Goal: Transaction & Acquisition: Purchase product/service

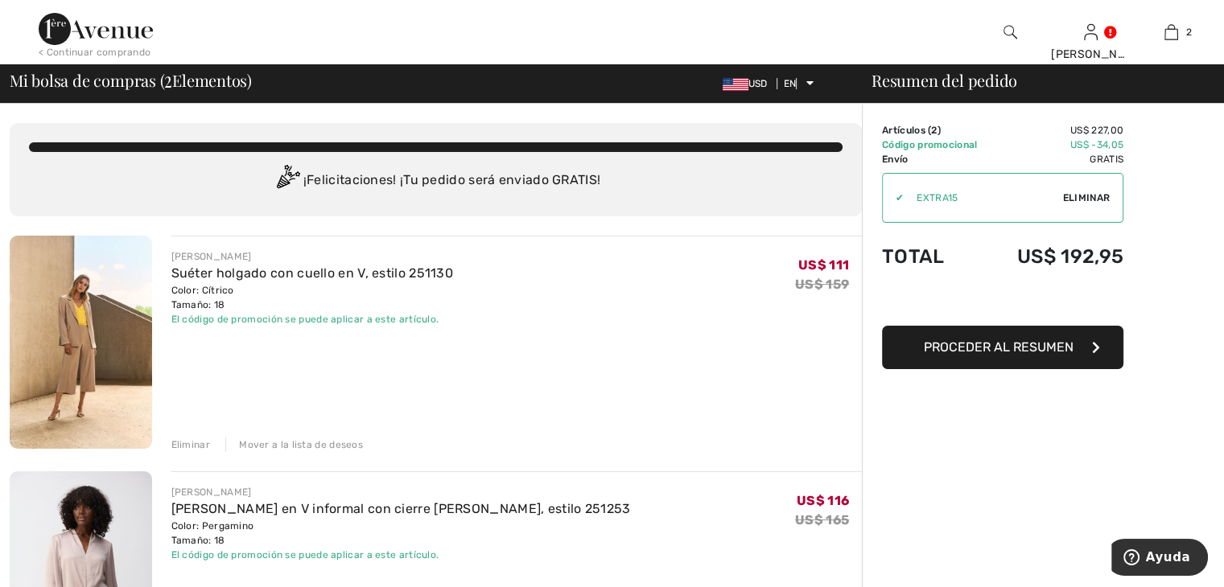
click at [1007, 347] on font "Proceder al resumen" at bounding box center [999, 347] width 150 height 15
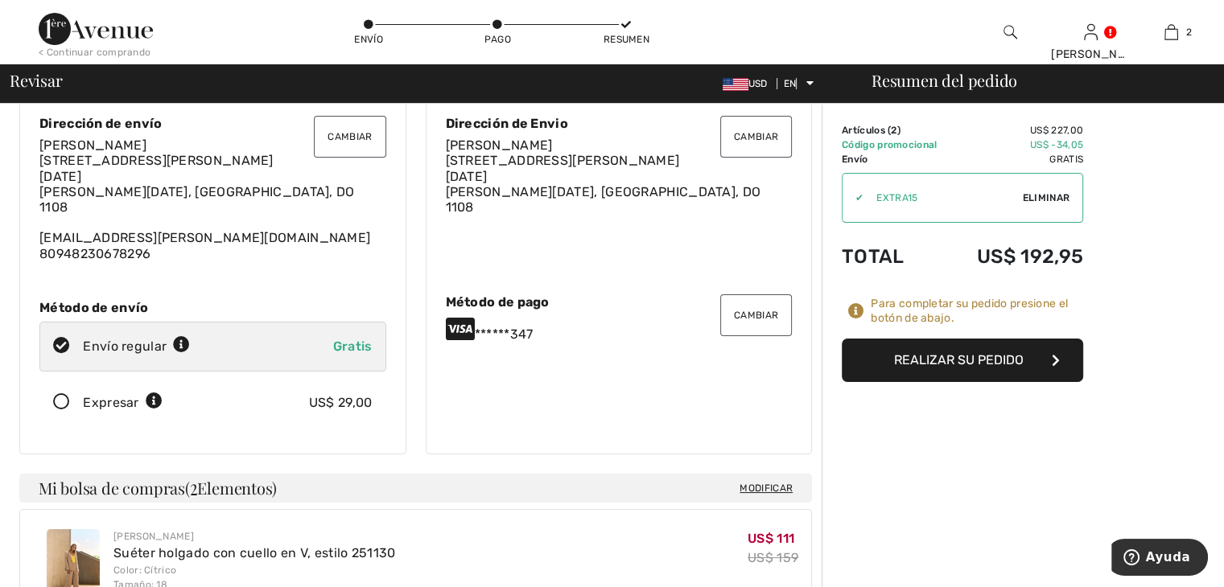
scroll to position [80, 0]
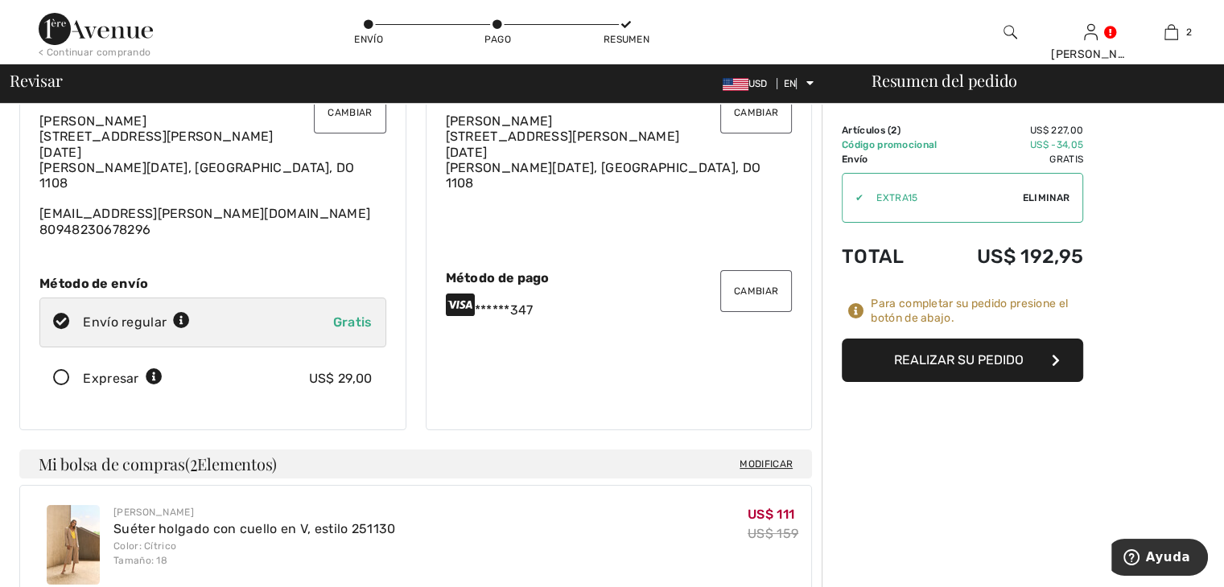
click at [762, 287] on font "Cambiar" at bounding box center [756, 291] width 44 height 11
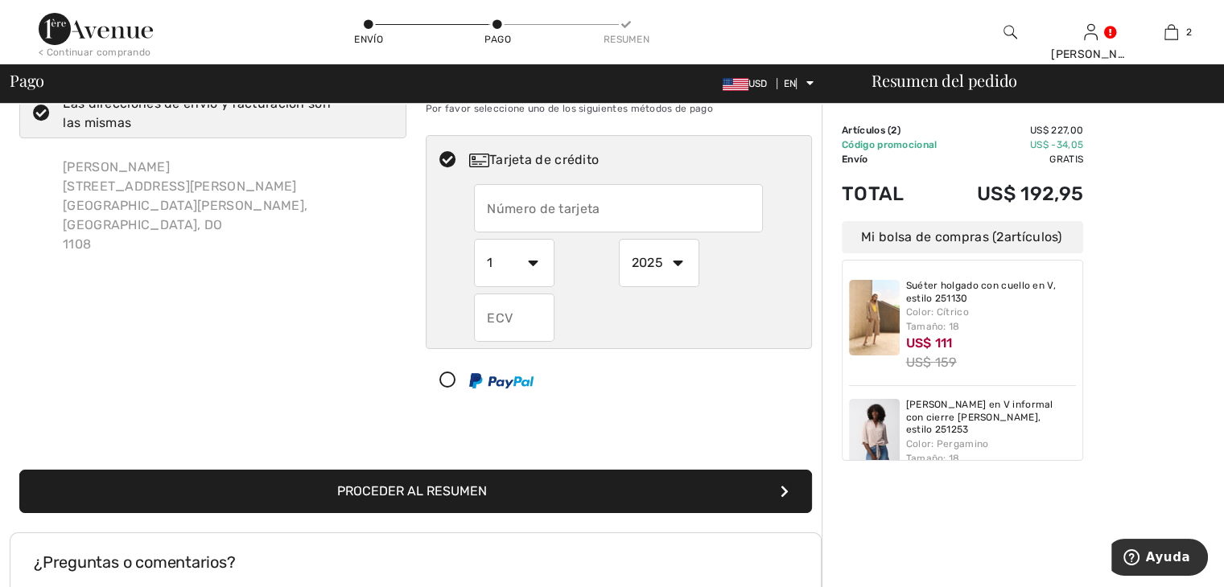
click at [484, 207] on input "text" at bounding box center [618, 208] width 289 height 48
radio input "true"
type input "4110310015150347"
click at [531, 261] on select "1 2 3 4 5 6 7 8 9 10 11 12" at bounding box center [514, 263] width 80 height 48
radio input "true"
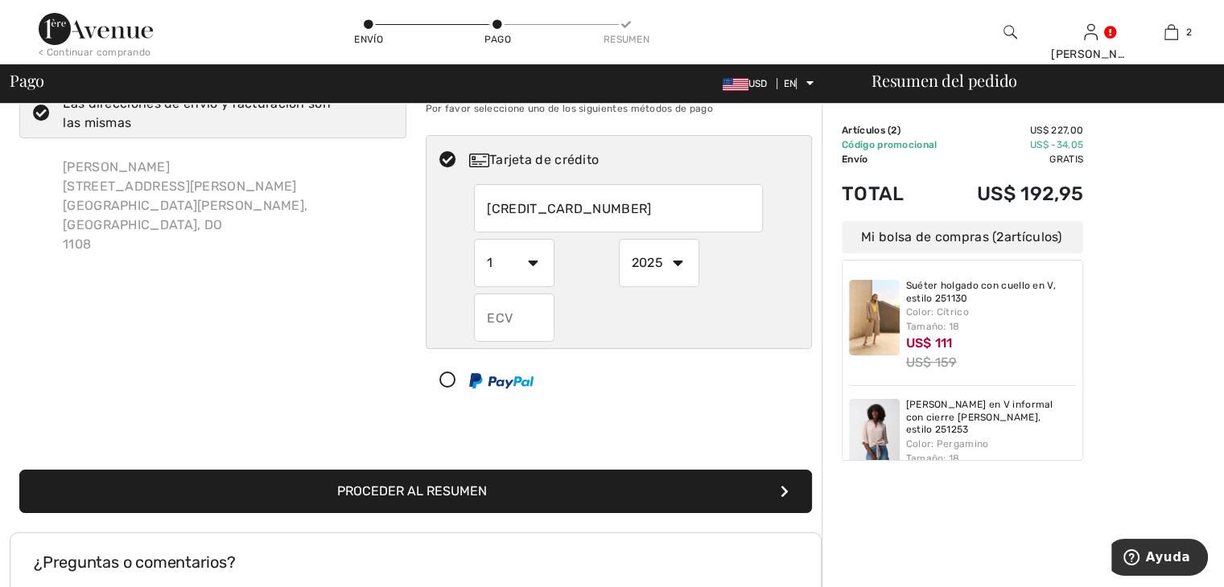
select select "7"
click at [474, 239] on select "1 2 3 4 5 6 7 8 9 10 11 12" at bounding box center [514, 263] width 80 height 48
click at [681, 261] on select "2025 2026 2027 2028 2029 2030 2031 2032 2033 2034 2035" at bounding box center [659, 263] width 80 height 48
radio input "true"
select select "2027"
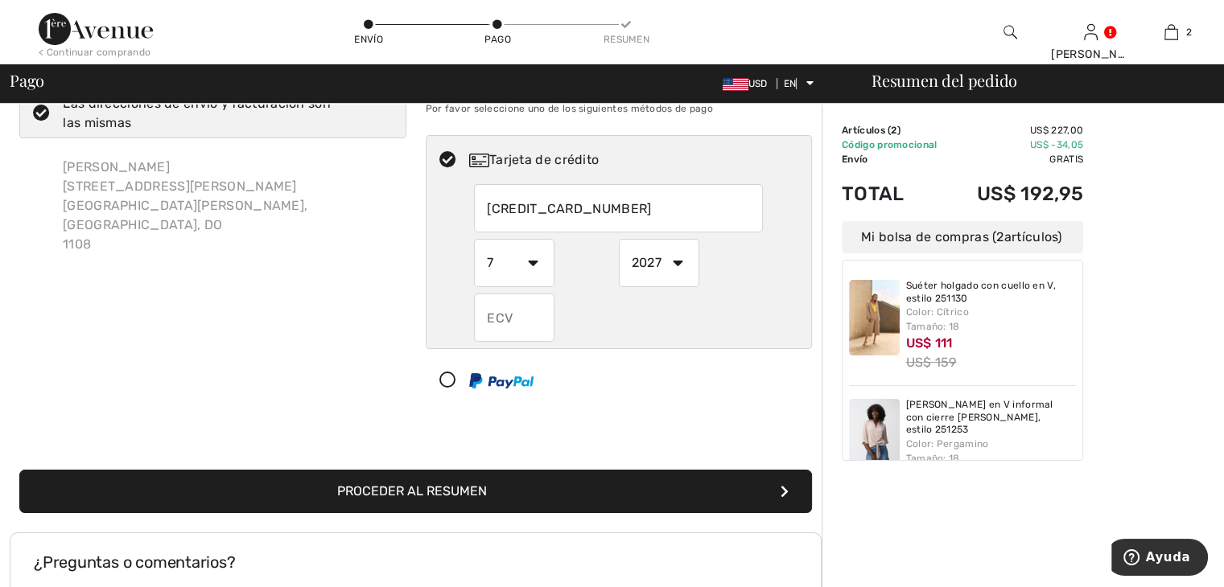
click at [619, 239] on select "2025 2026 2027 2028 2029 2030 2031 2032 2033 2034 2035" at bounding box center [659, 263] width 80 height 48
click at [486, 319] on input "text" at bounding box center [514, 318] width 80 height 48
radio input "true"
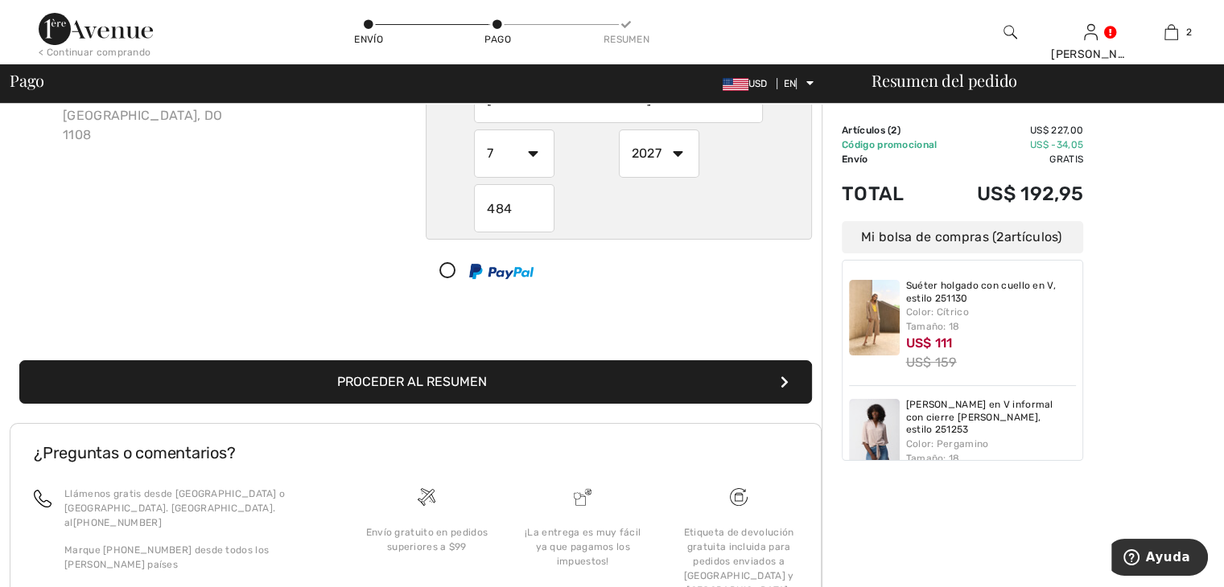
scroll to position [219, 0]
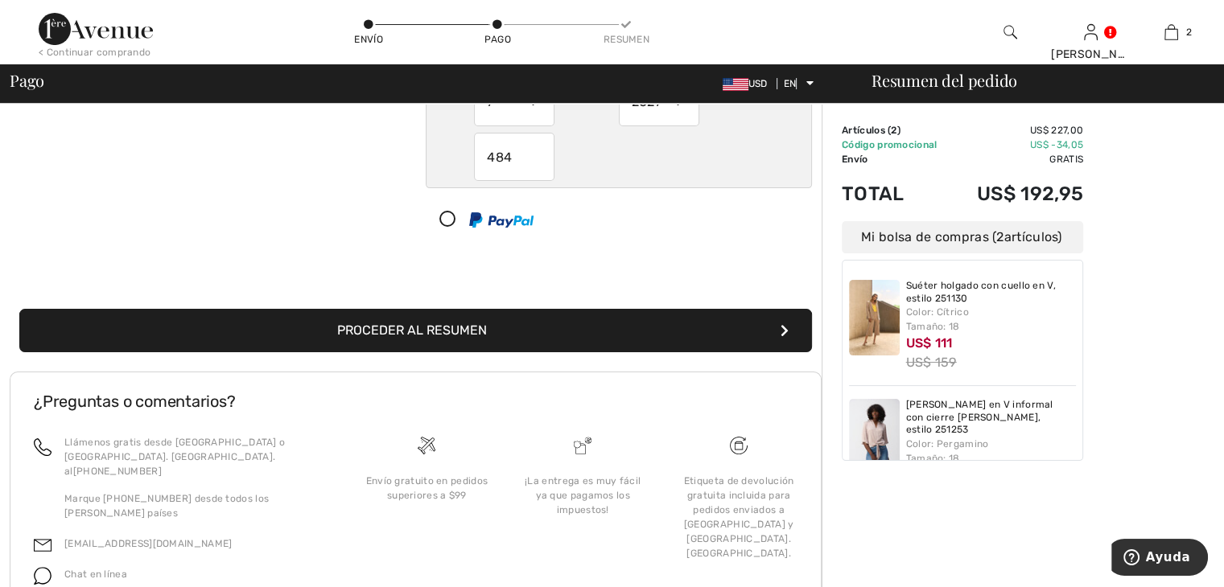
type input "484"
click at [468, 332] on font "Proceder al resumen" at bounding box center [412, 330] width 150 height 15
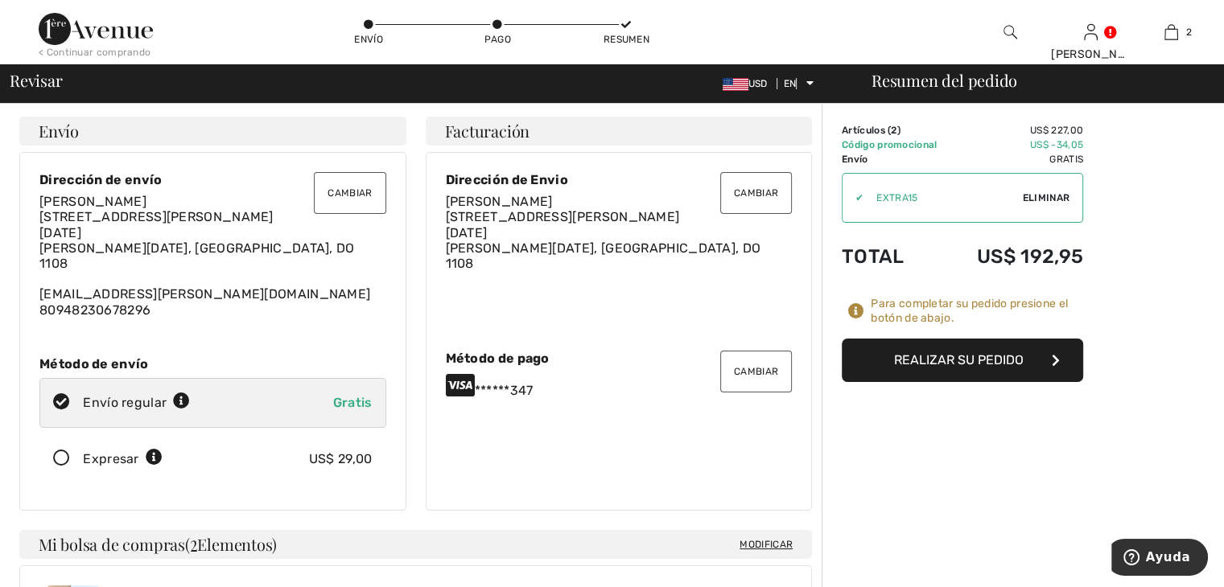
click at [950, 358] on font "Realizar su pedido" at bounding box center [959, 359] width 130 height 15
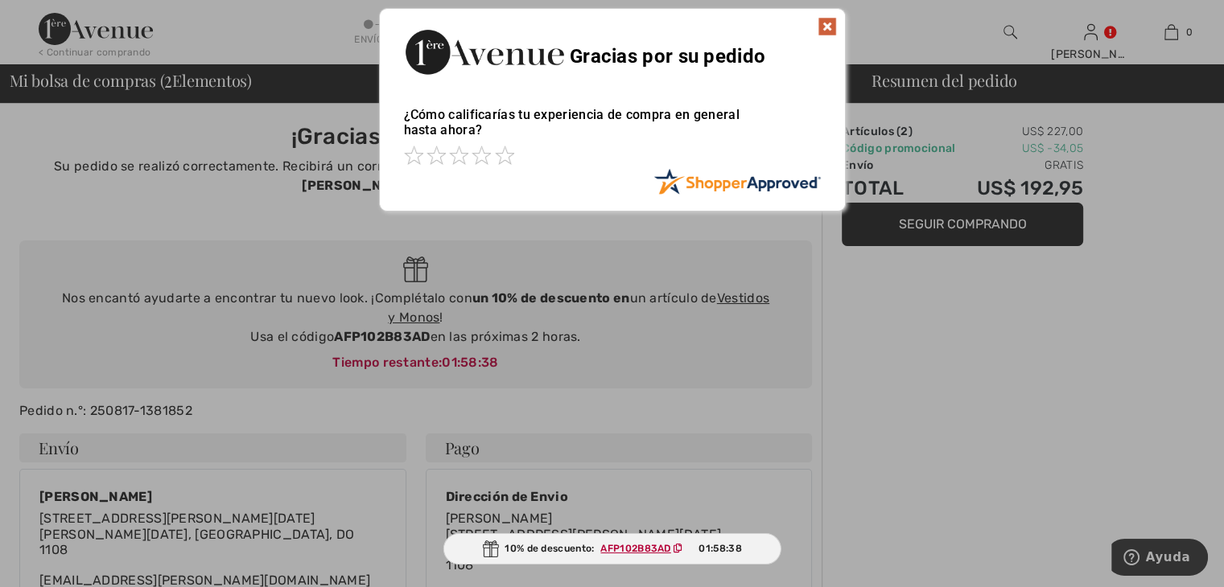
click at [831, 24] on img at bounding box center [826, 26] width 19 height 19
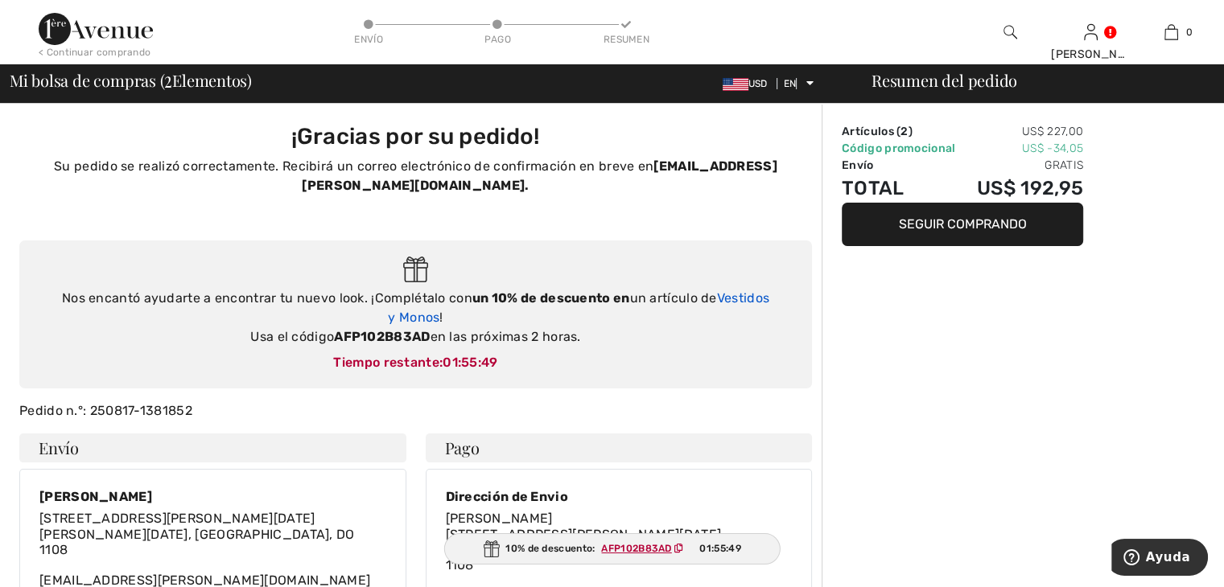
click at [757, 293] on font "Vestidos y Monos" at bounding box center [578, 307] width 381 height 35
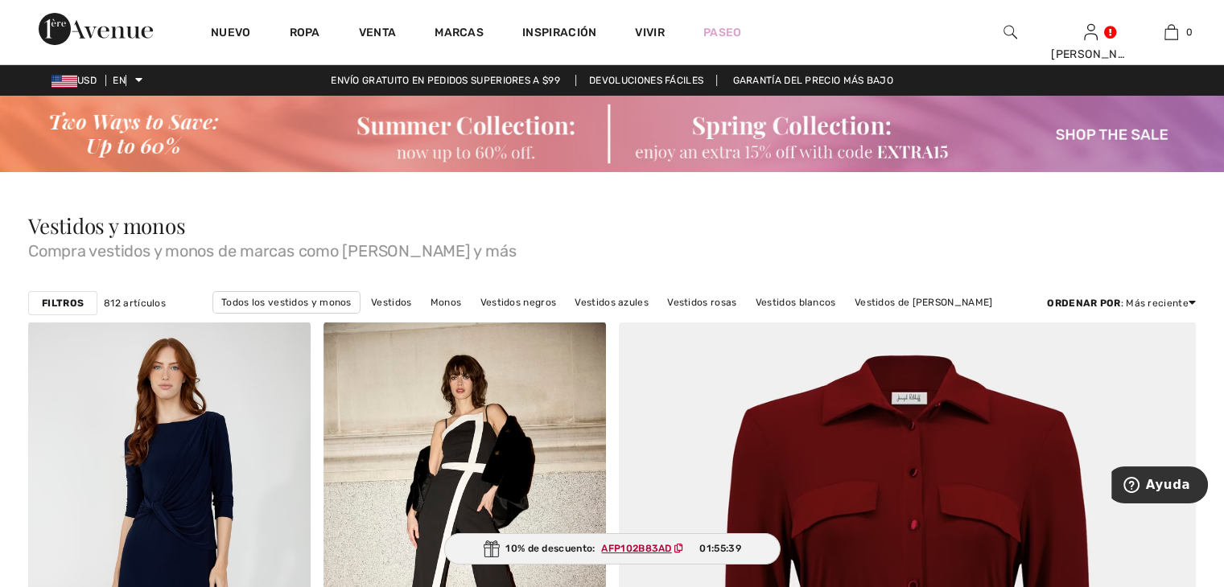
click at [68, 300] on font "Filtros" at bounding box center [63, 303] width 42 height 11
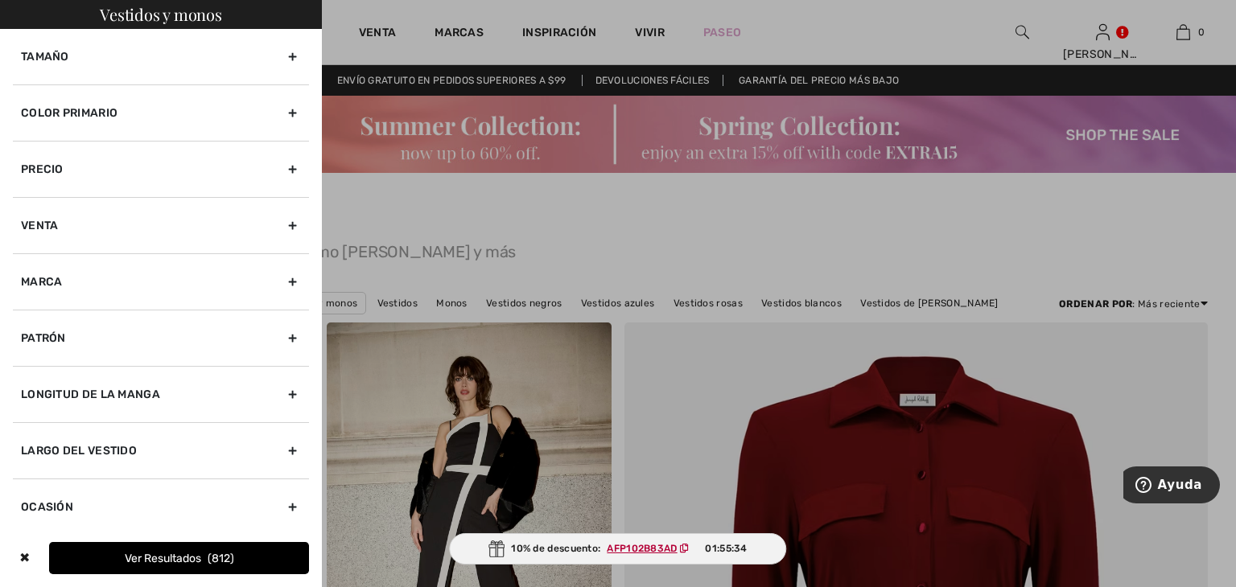
click at [278, 55] on div "Tamaño" at bounding box center [161, 57] width 296 height 56
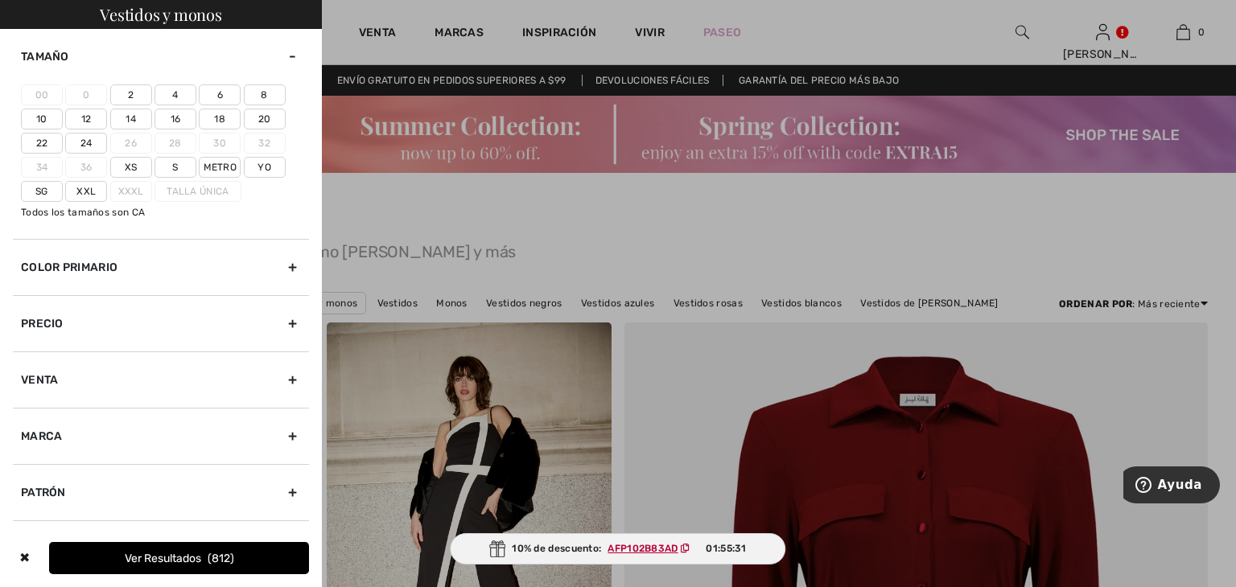
click at [218, 120] on font "18" at bounding box center [219, 118] width 11 height 11
click at [0, 0] on input"] "18" at bounding box center [0, 0] width 0 height 0
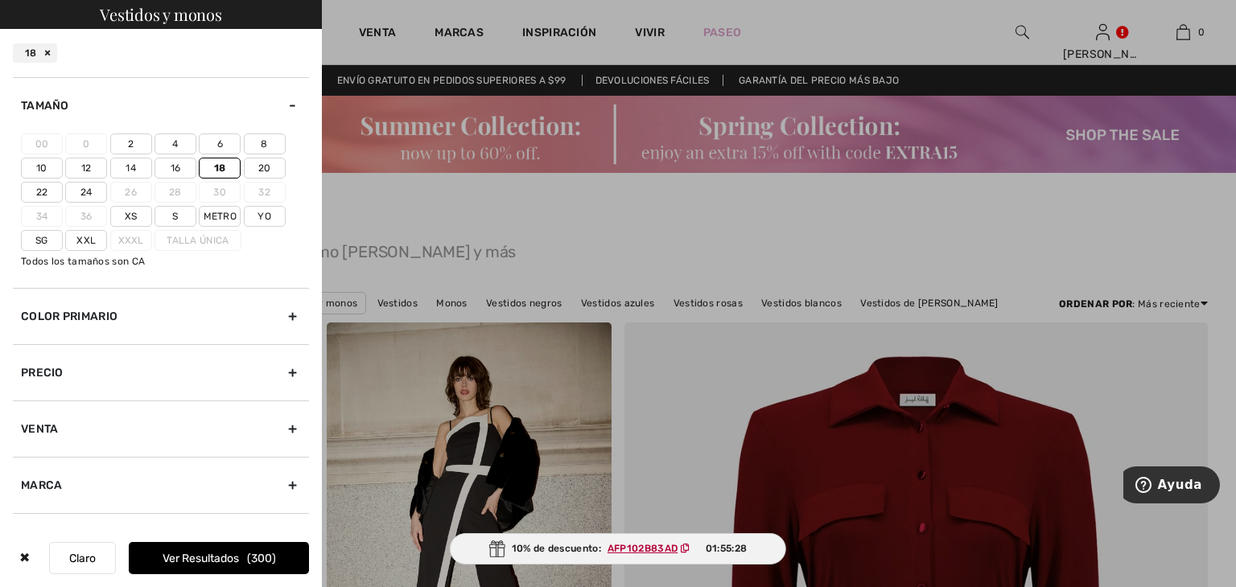
click at [178, 556] on font "Ver resultados" at bounding box center [201, 559] width 76 height 14
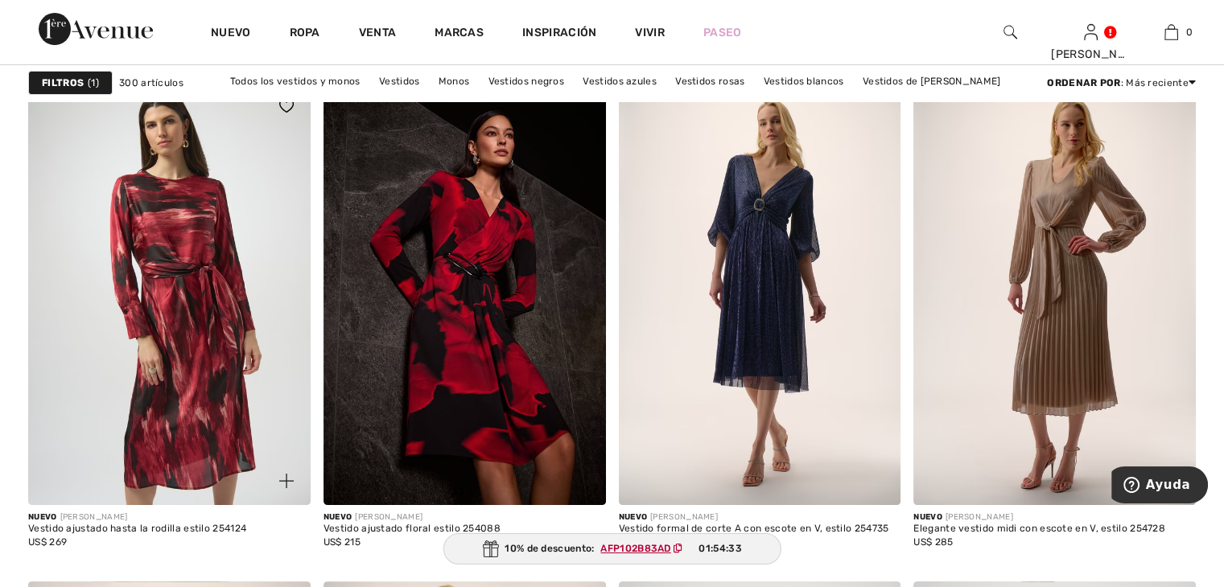
scroll to position [6356, 0]
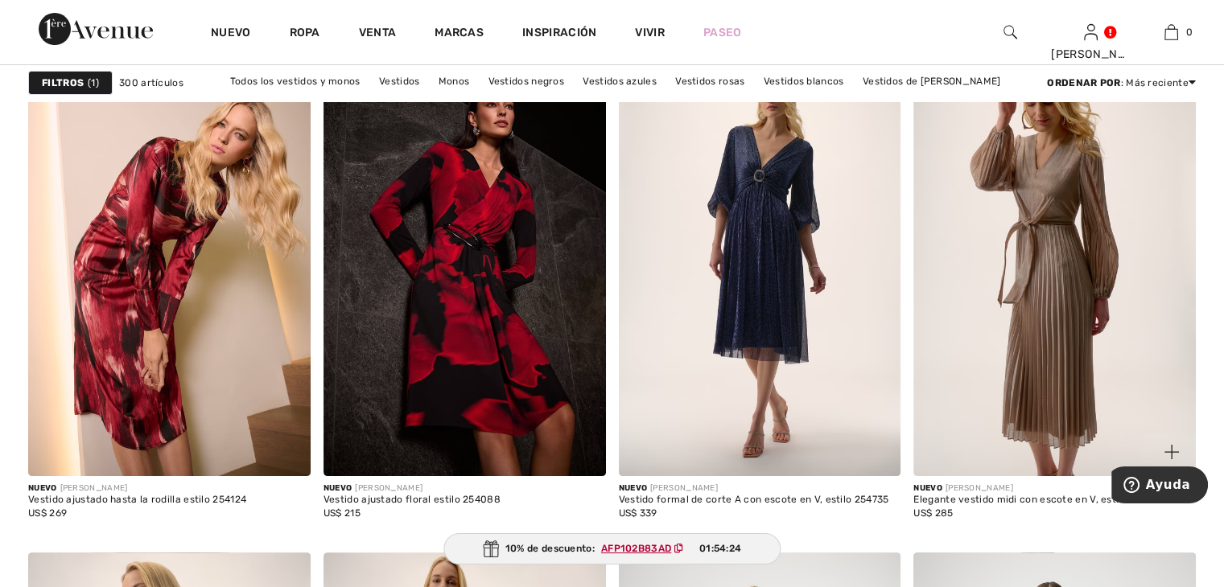
click at [1068, 349] on img at bounding box center [1054, 264] width 282 height 423
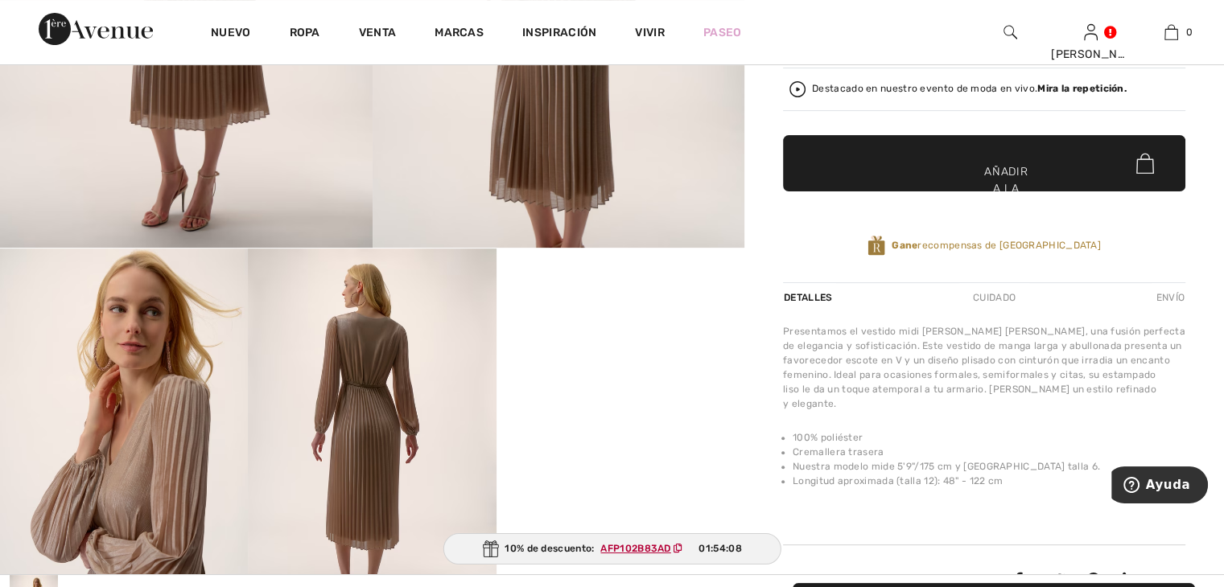
scroll to position [402, 0]
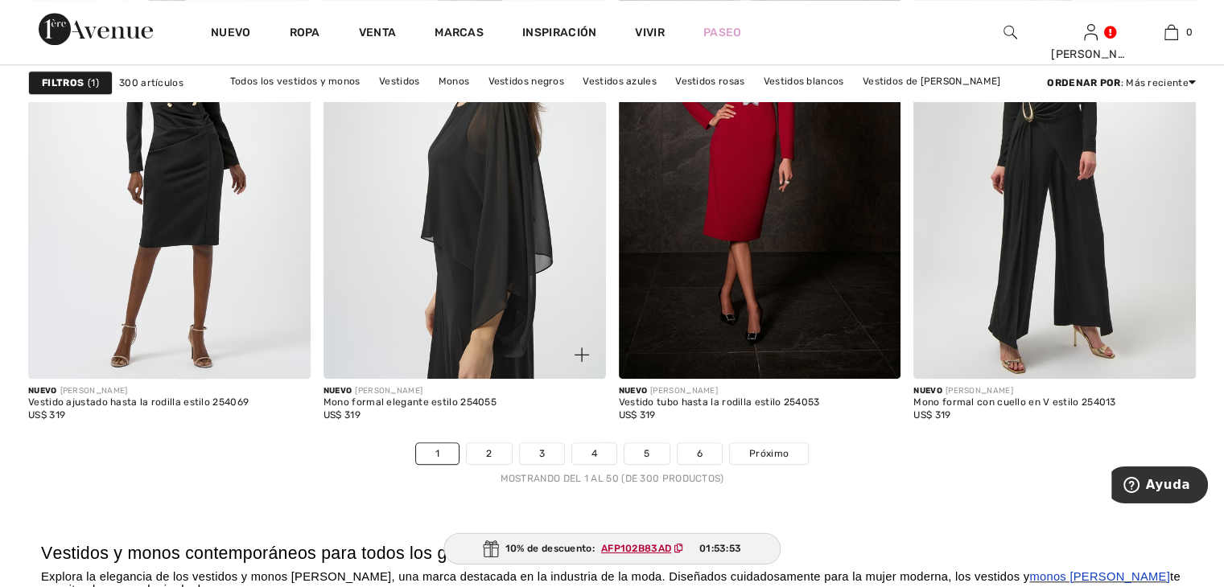
scroll to position [7482, 0]
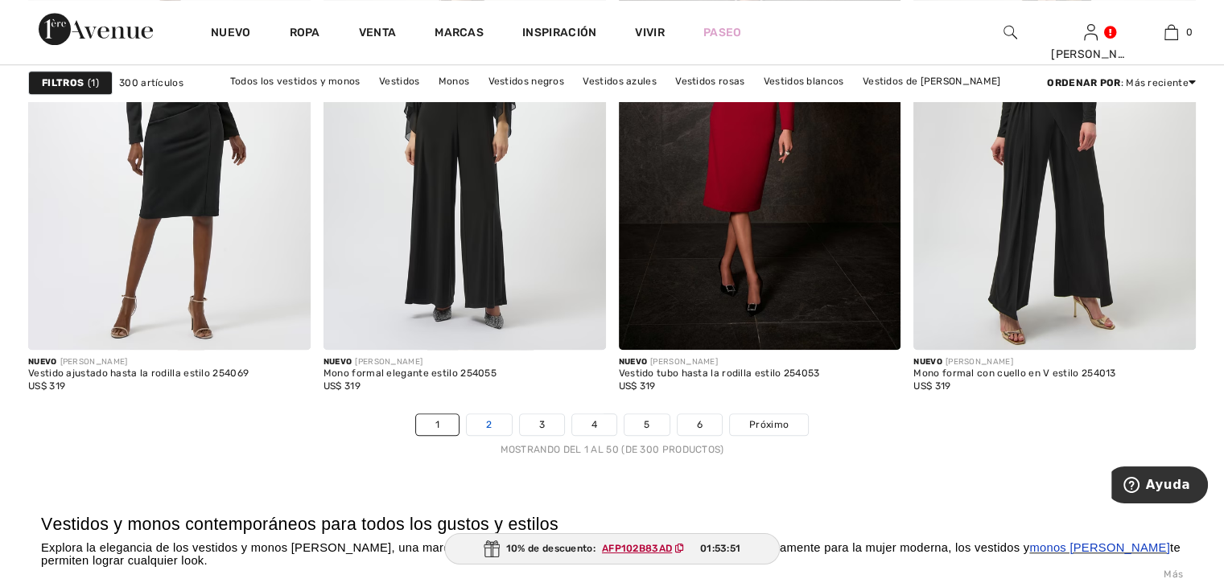
click at [492, 422] on font "2" at bounding box center [489, 424] width 6 height 11
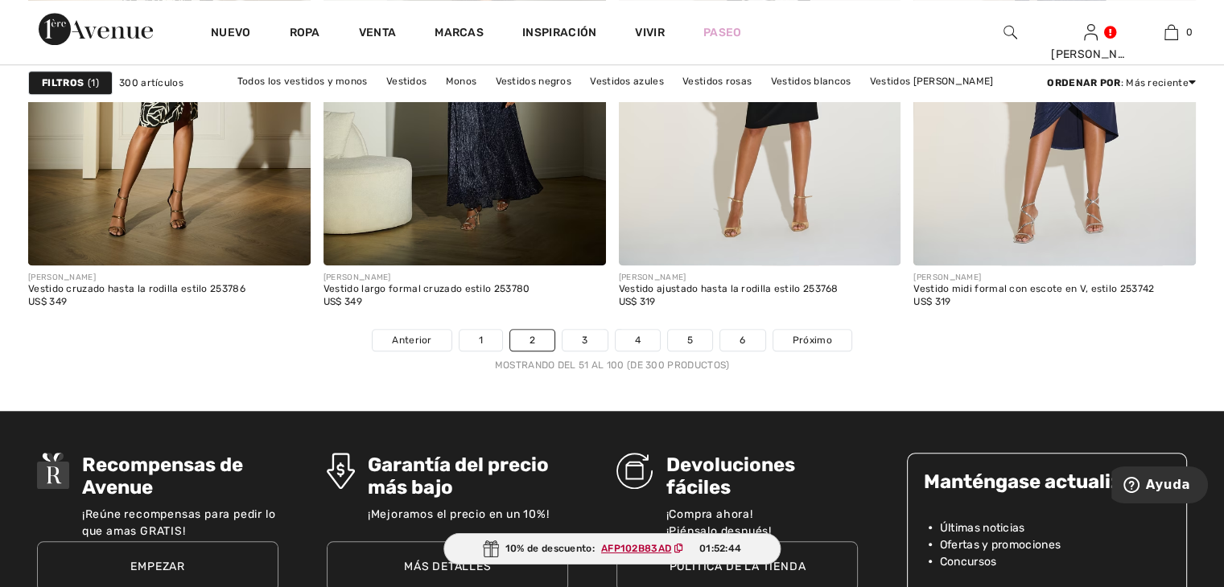
scroll to position [7563, 0]
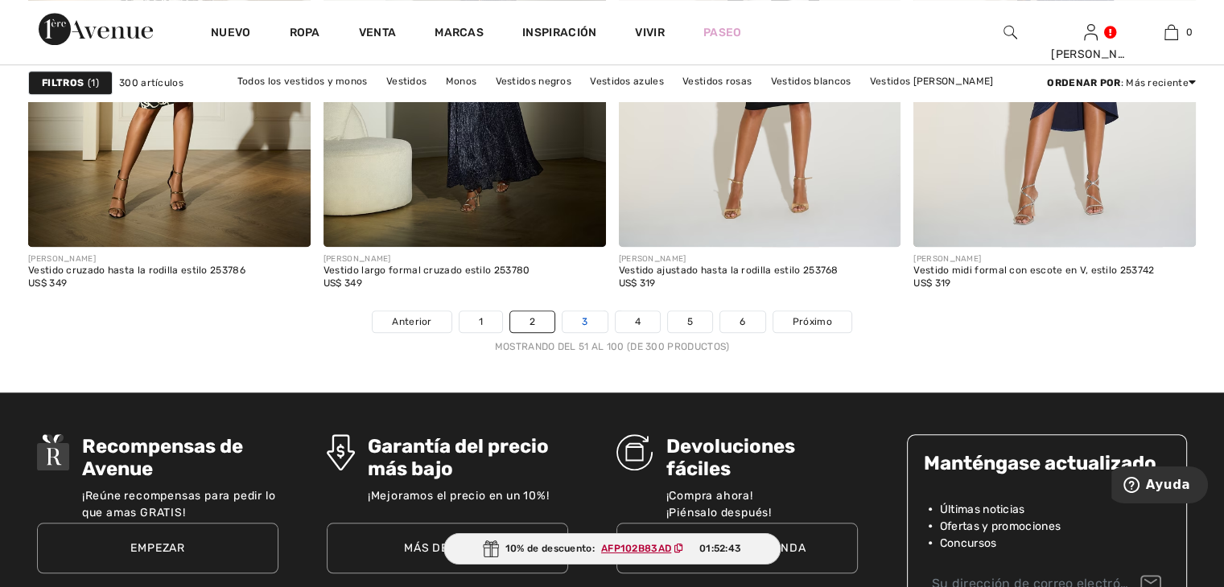
click at [583, 316] on font "3" at bounding box center [585, 321] width 6 height 11
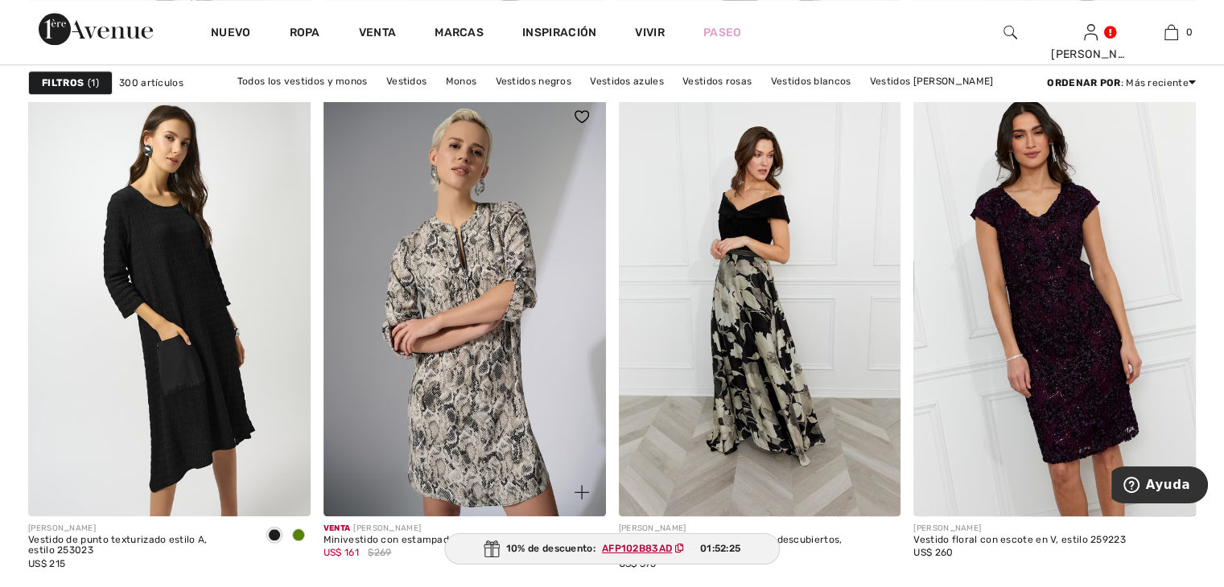
scroll to position [1770, 0]
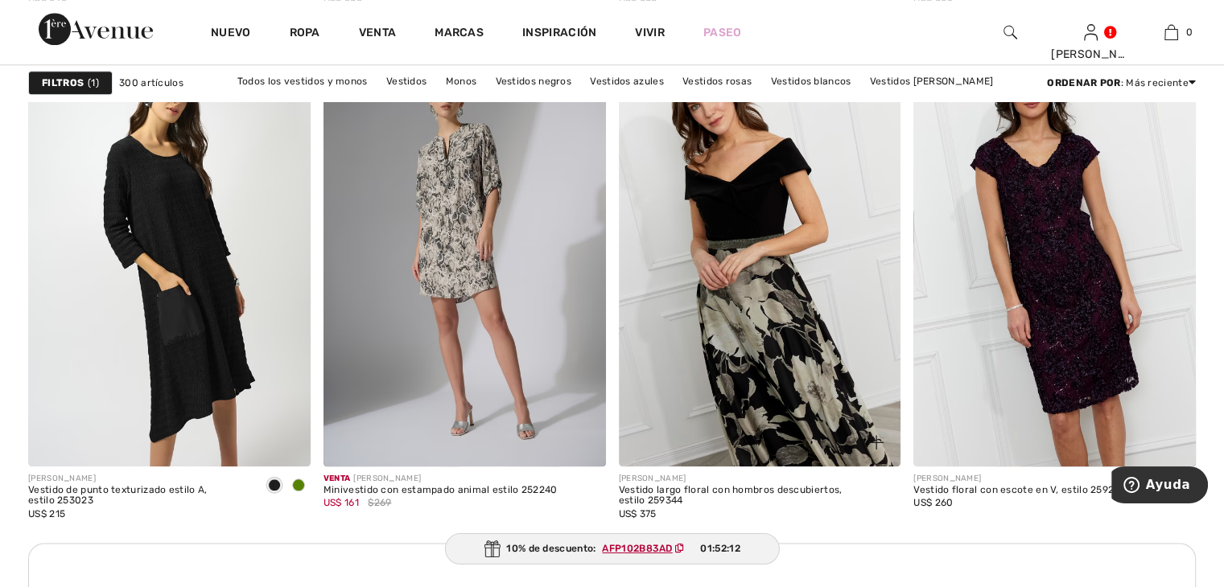
click at [777, 319] on img at bounding box center [760, 254] width 282 height 423
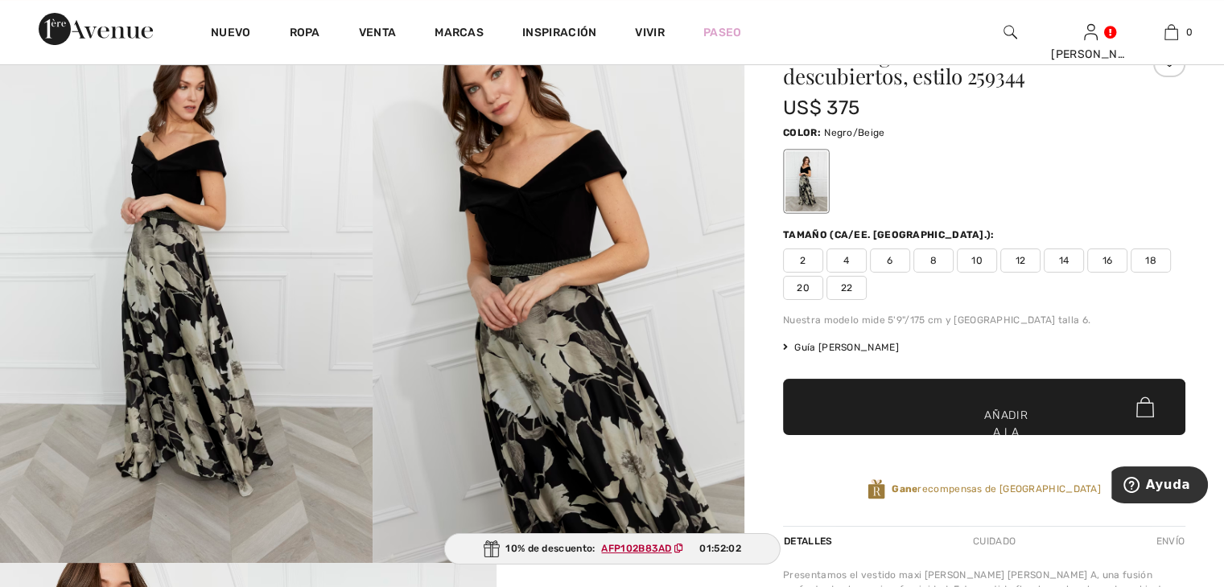
scroll to position [161, 0]
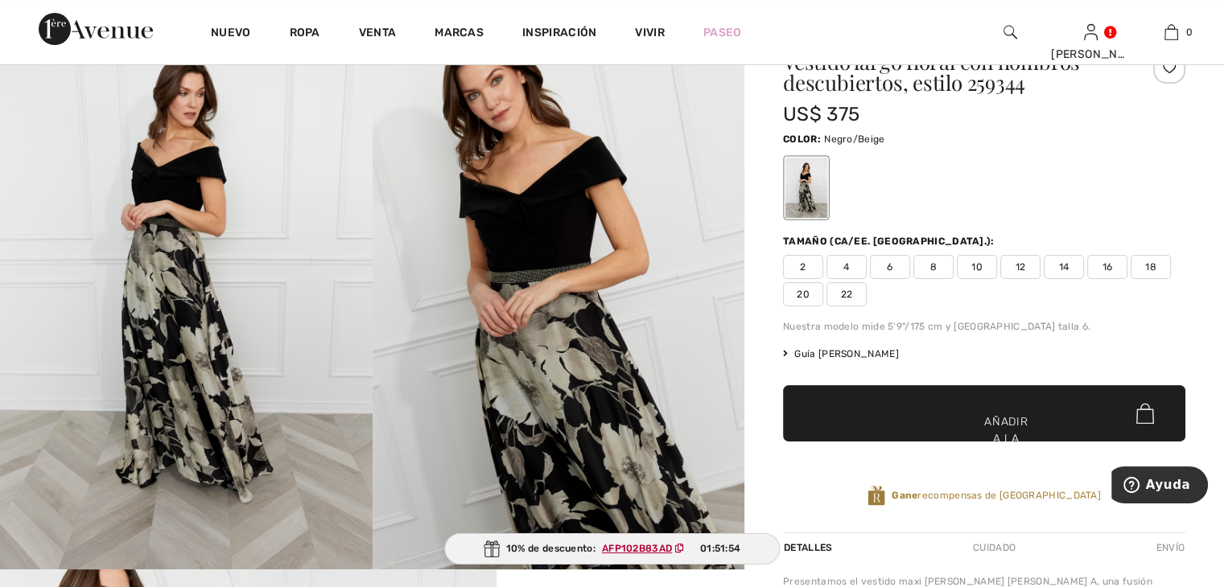
click at [575, 354] on img at bounding box center [558, 290] width 372 height 558
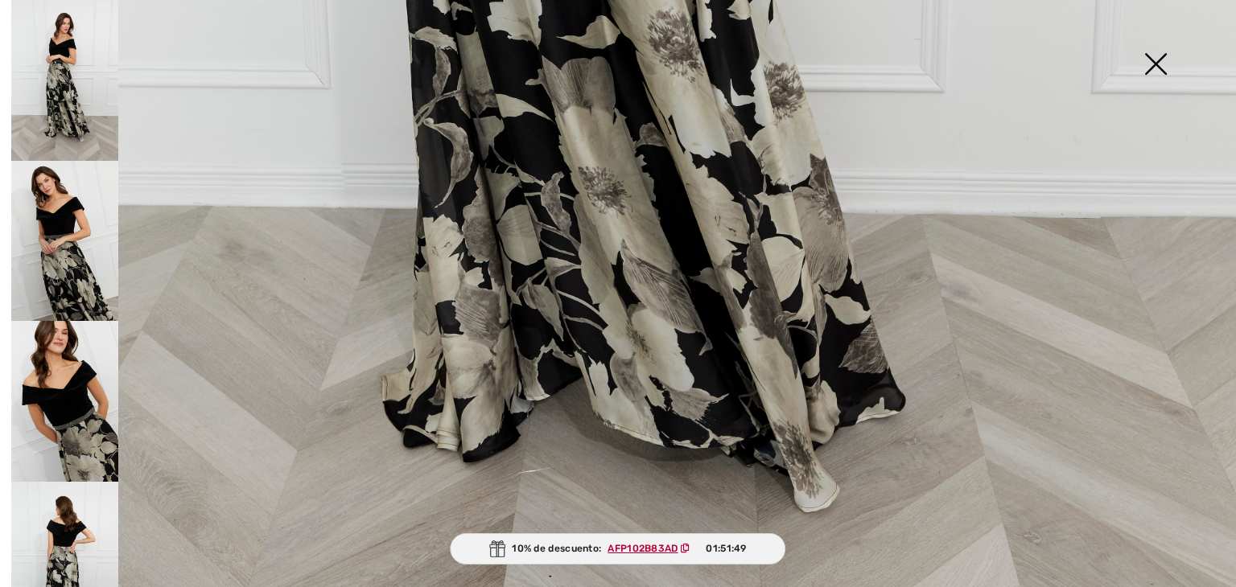
scroll to position [1126, 0]
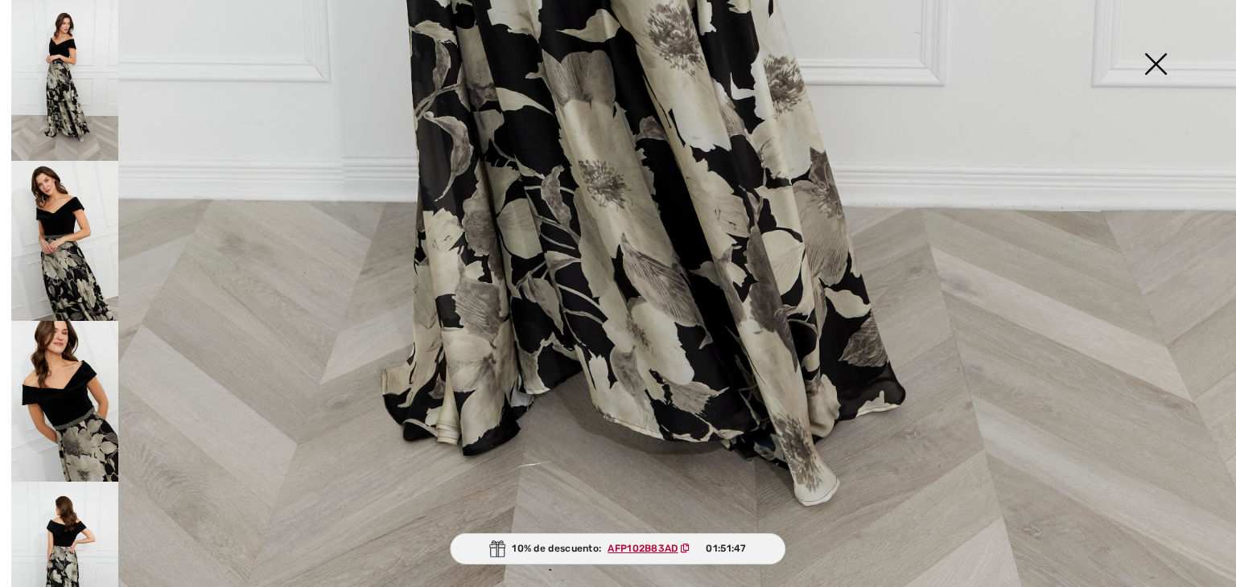
click at [68, 541] on img at bounding box center [64, 562] width 107 height 161
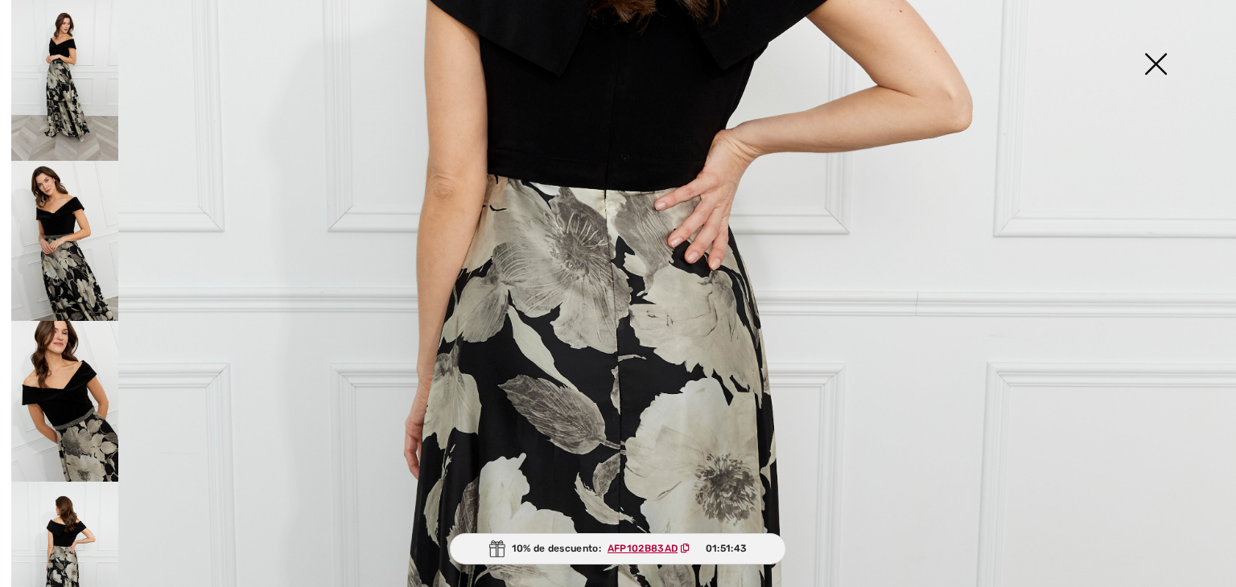
scroll to position [322, 0]
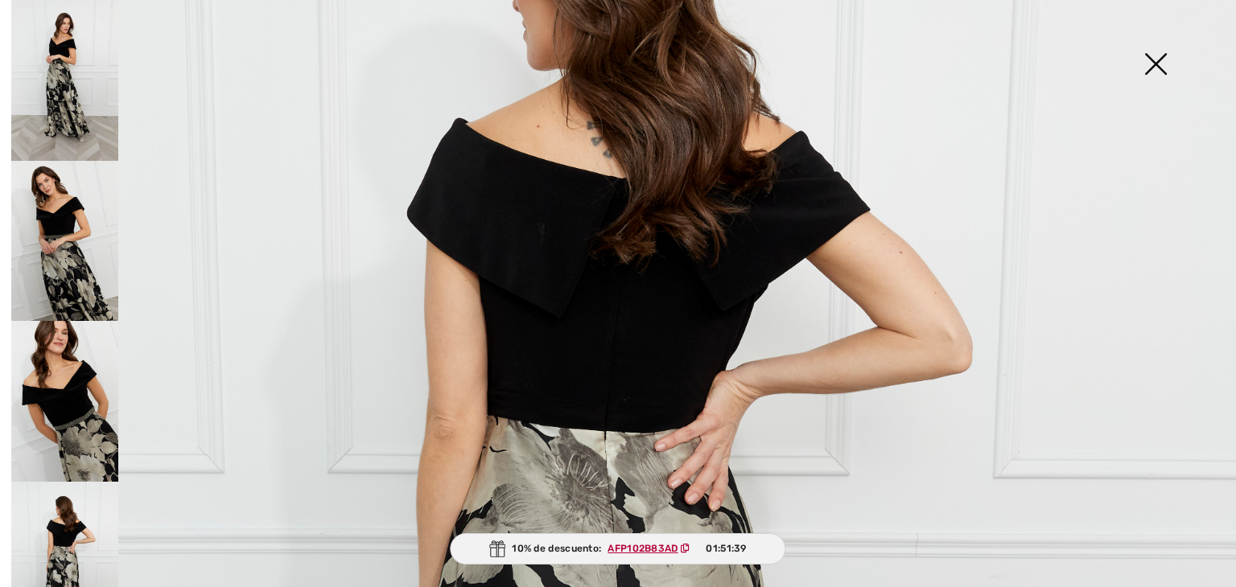
click at [68, 207] on img at bounding box center [64, 241] width 107 height 161
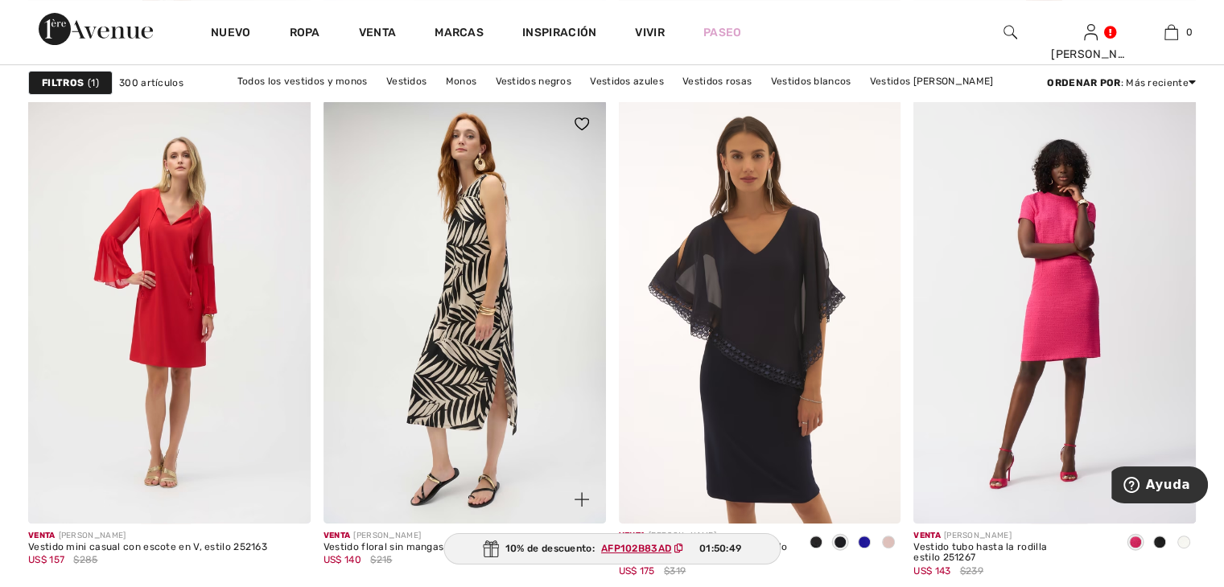
scroll to position [6758, 0]
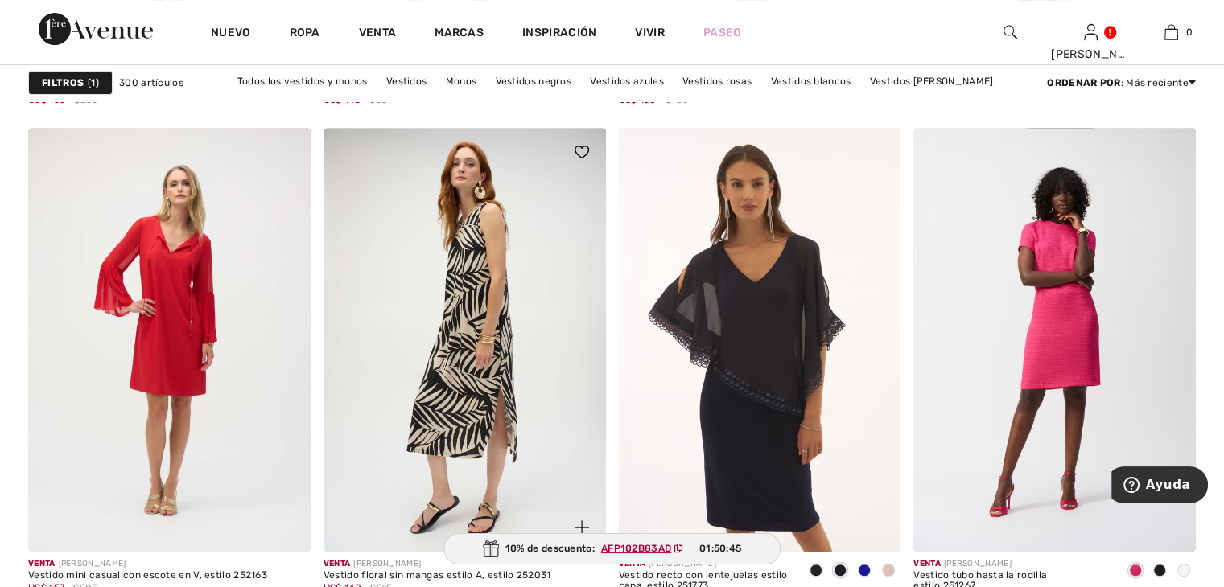
click at [479, 330] on img at bounding box center [464, 339] width 282 height 423
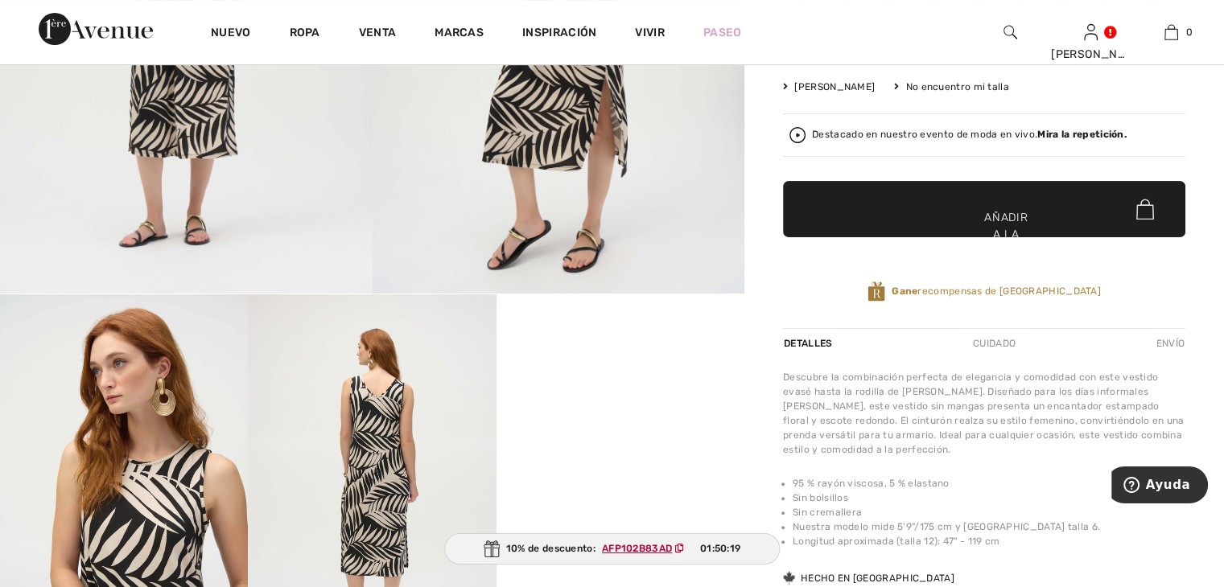
scroll to position [402, 0]
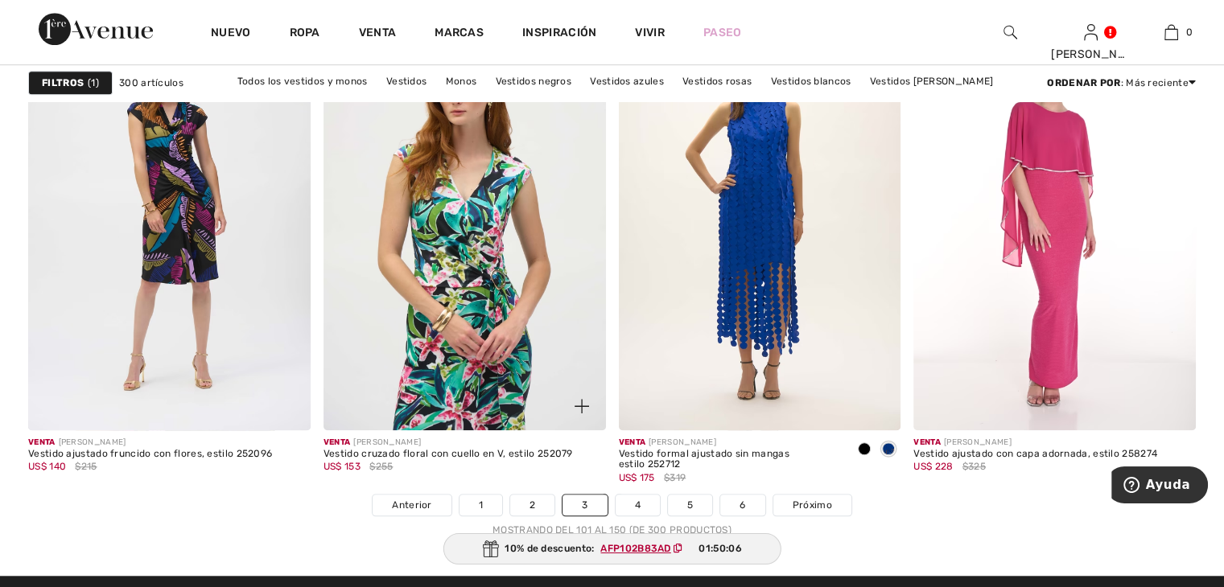
scroll to position [7643, 0]
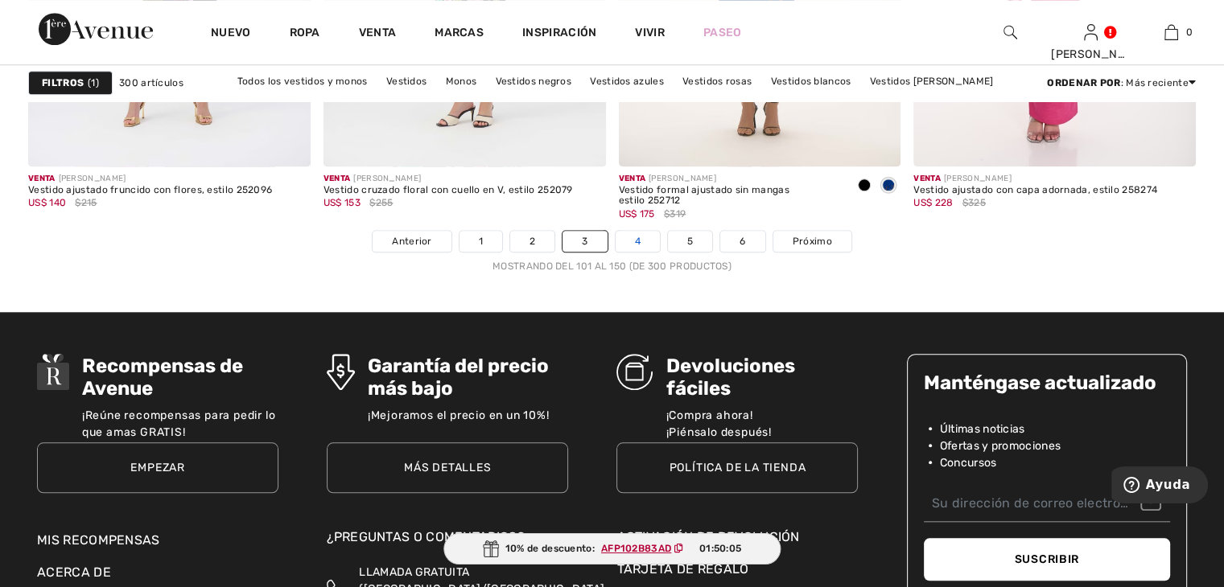
click at [637, 240] on font "4" at bounding box center [638, 241] width 6 height 11
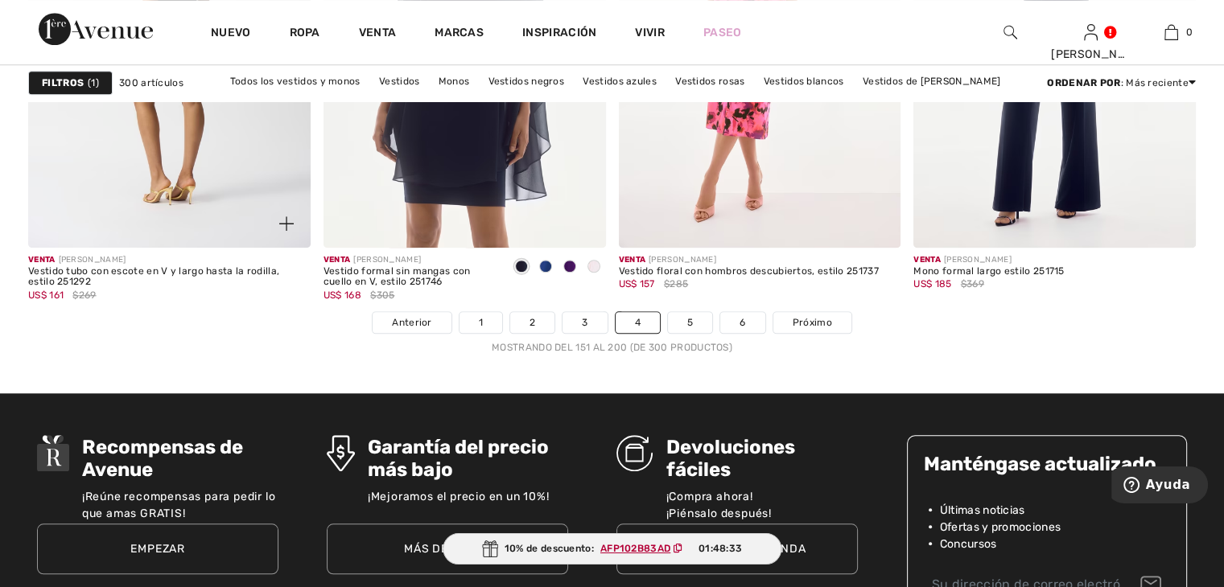
scroll to position [7563, 0]
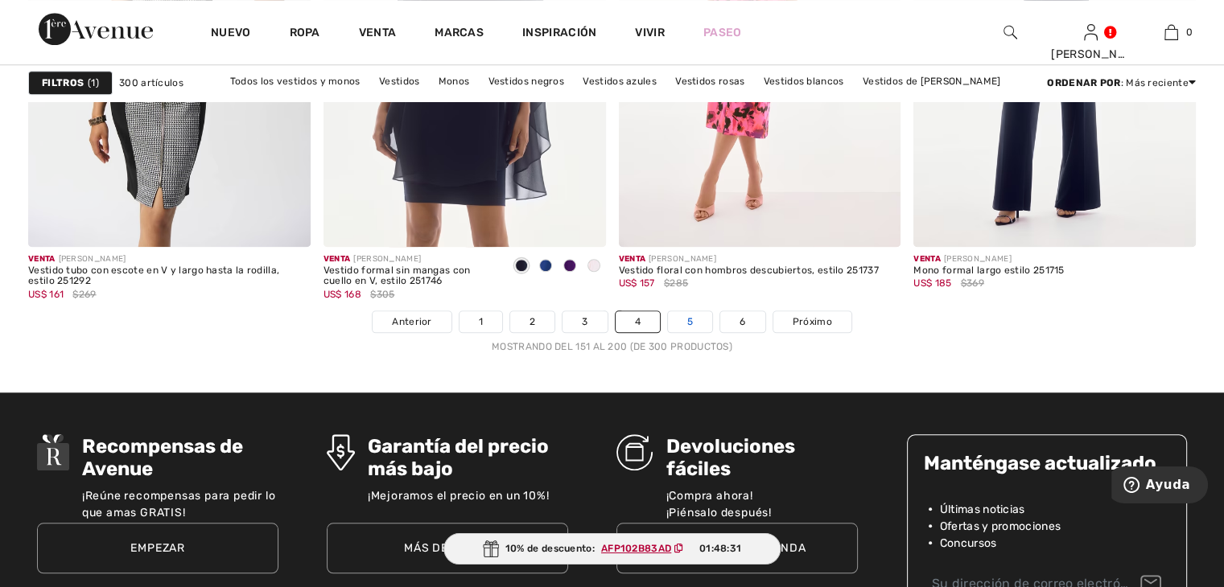
click at [691, 318] on font "5" at bounding box center [690, 321] width 6 height 11
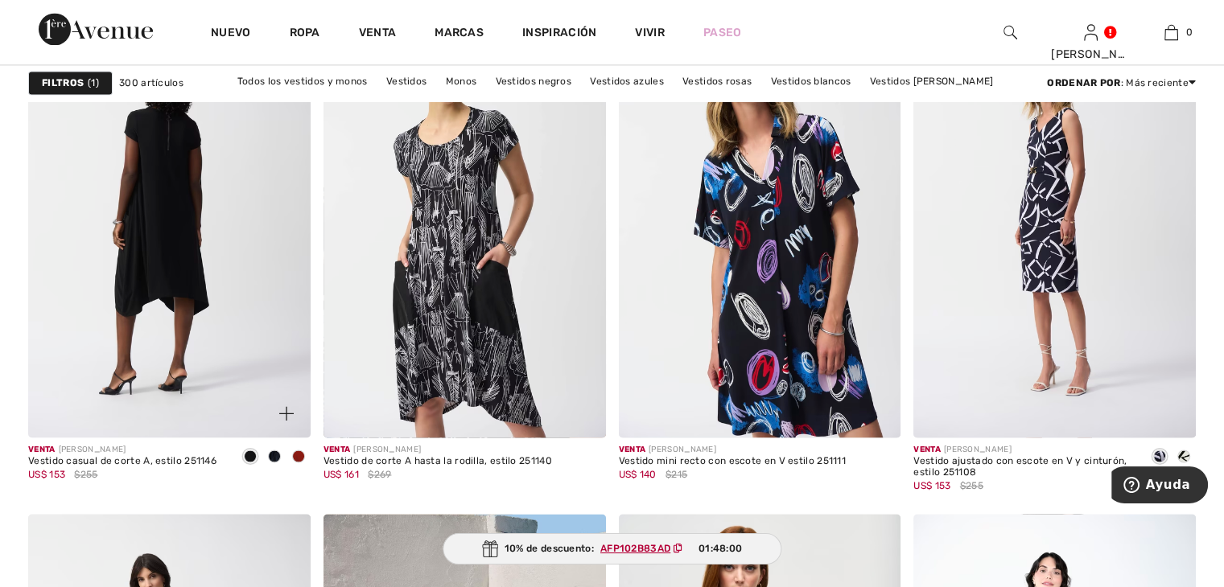
scroll to position [2494, 0]
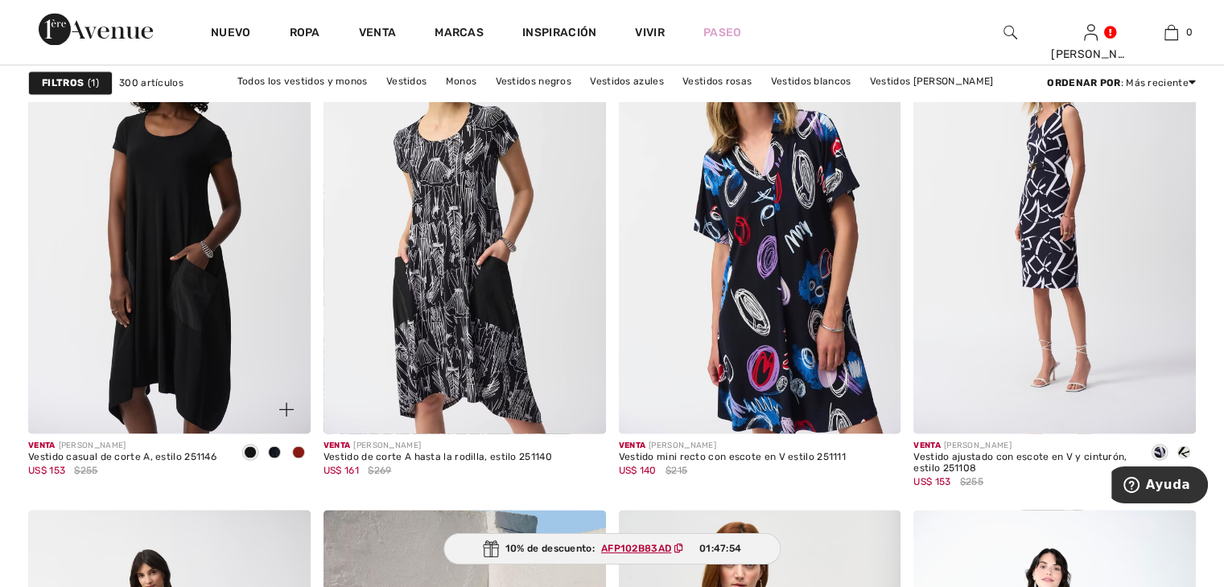
click at [273, 451] on span at bounding box center [274, 452] width 13 height 13
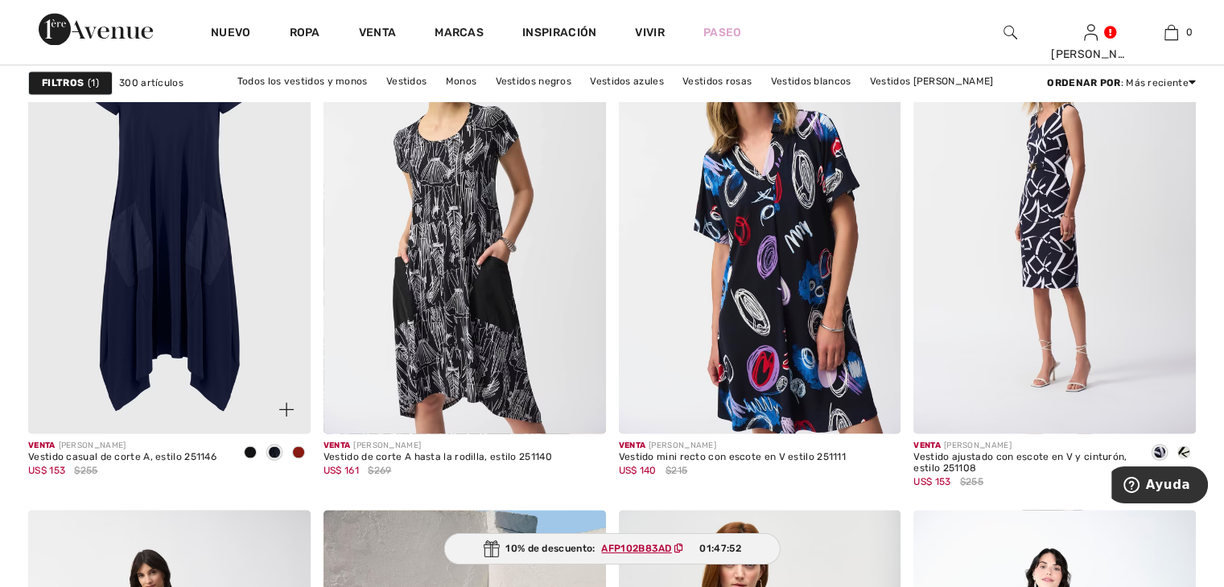
click at [296, 452] on span at bounding box center [298, 452] width 13 height 13
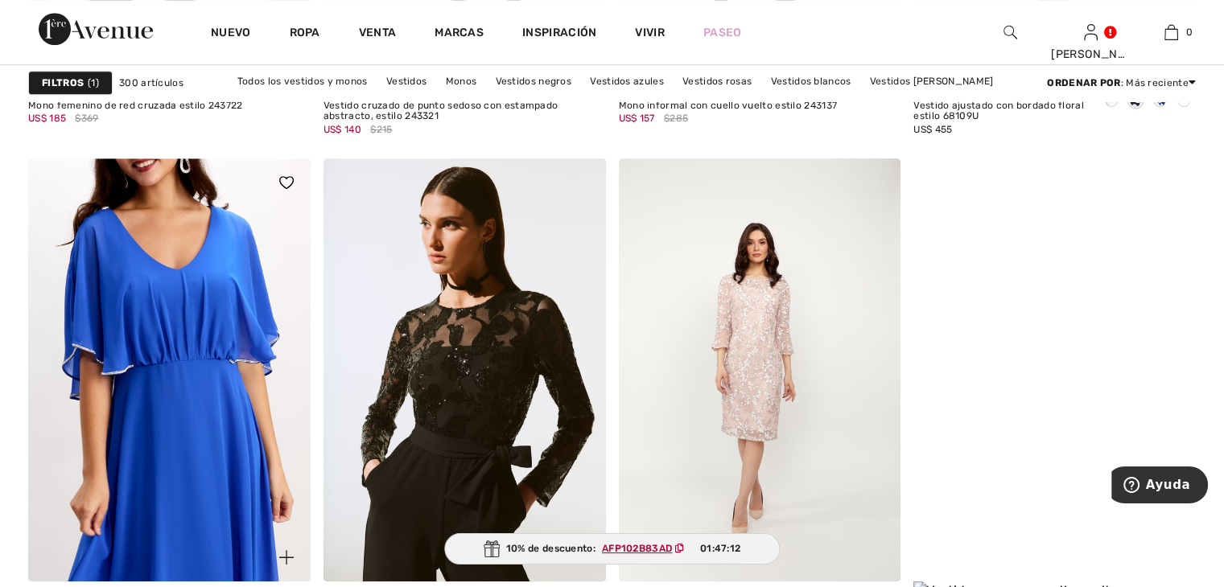
scroll to position [7241, 0]
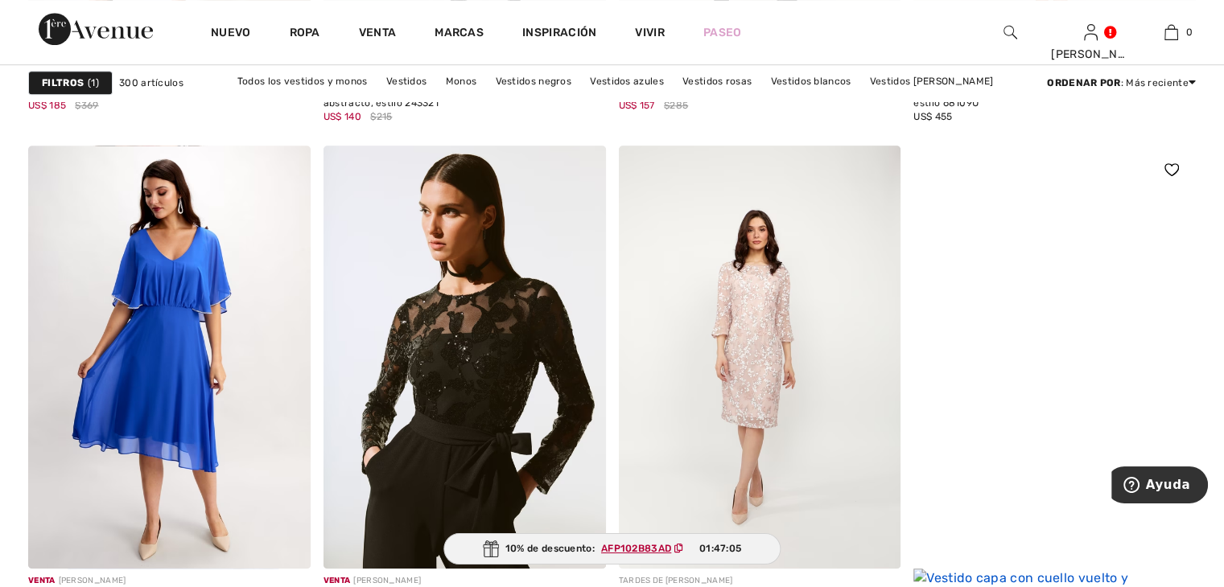
click at [1051, 387] on img at bounding box center [1054, 386] width 282 height 481
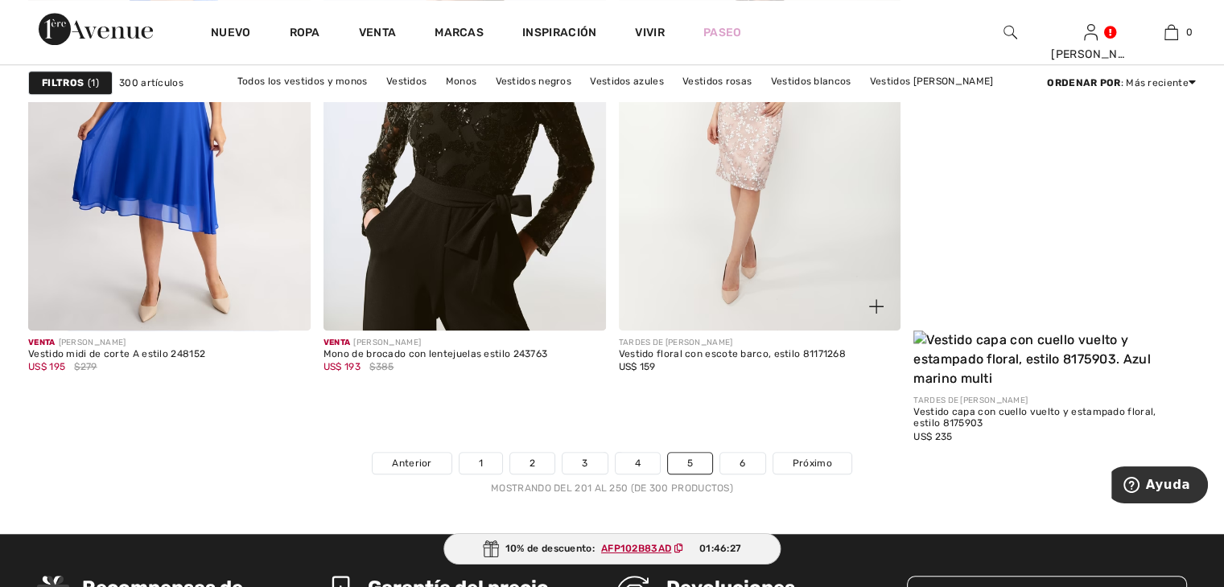
scroll to position [7563, 0]
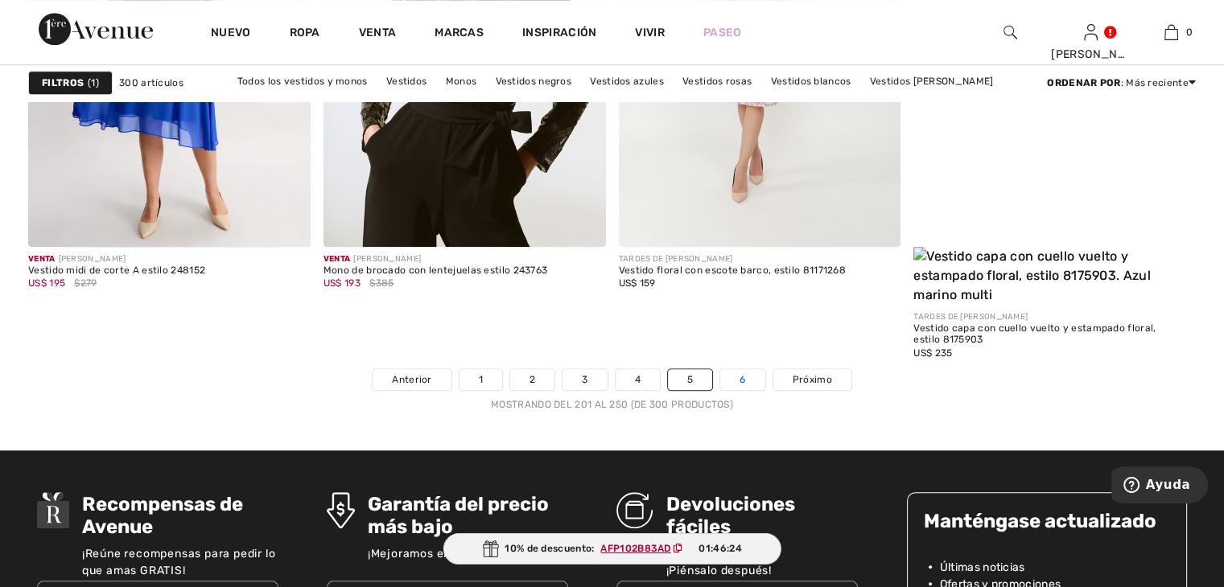
click at [745, 369] on link "6" at bounding box center [742, 379] width 44 height 21
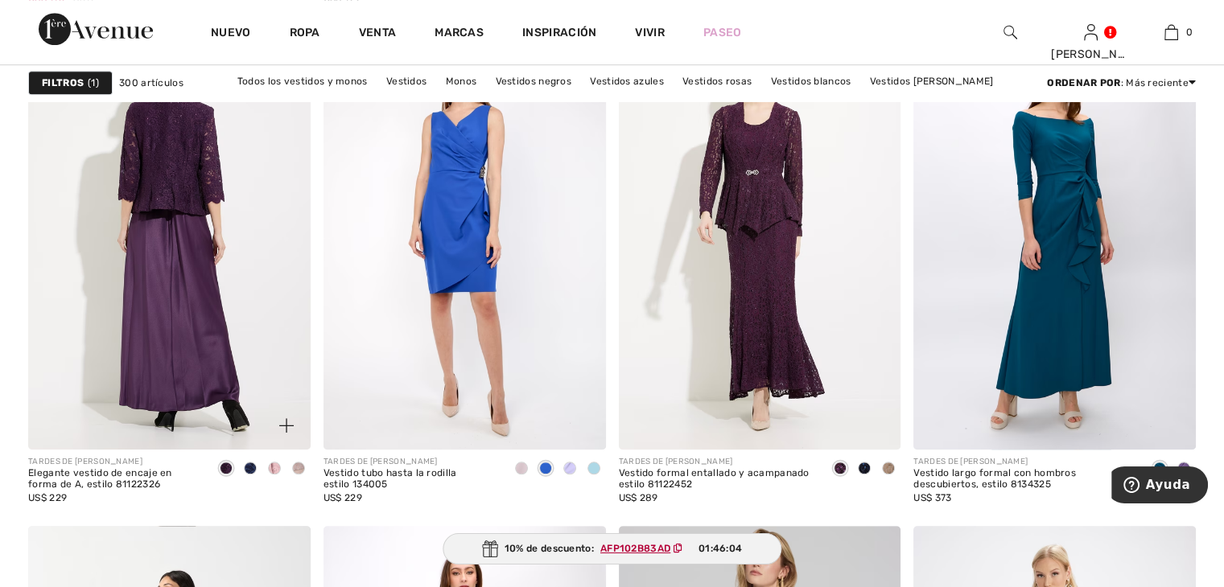
scroll to position [1287, 0]
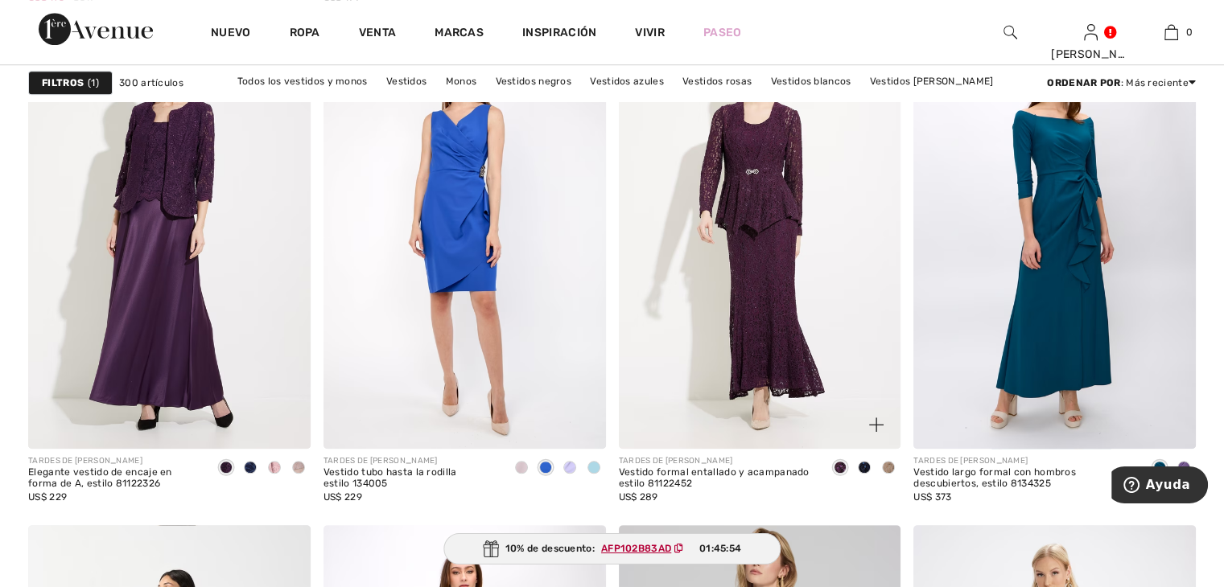
click at [891, 469] on span at bounding box center [888, 467] width 13 height 13
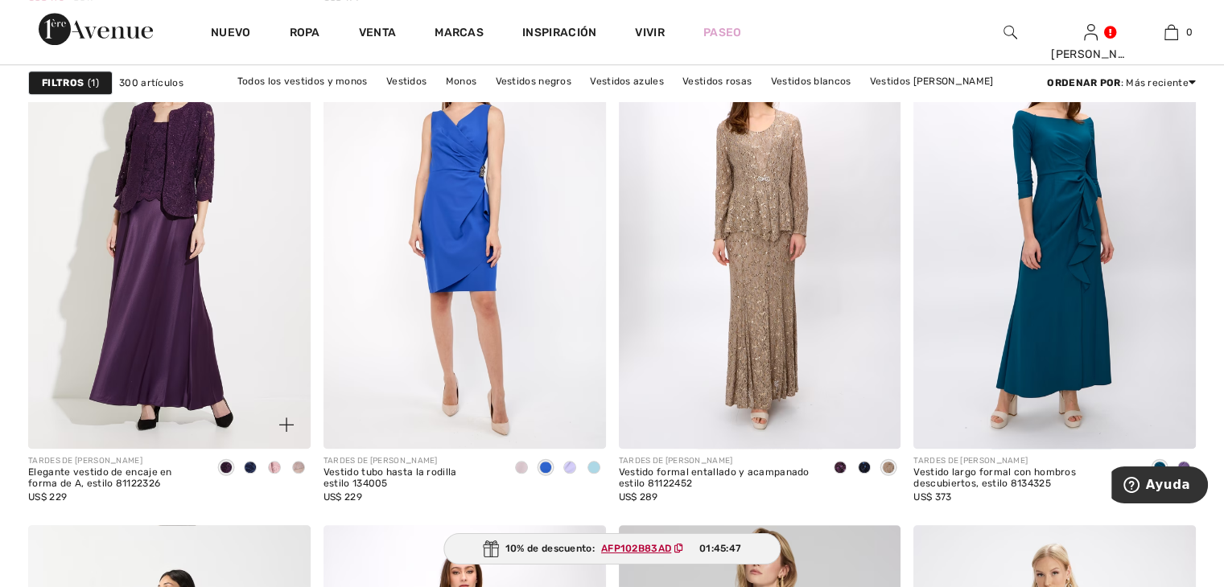
click at [277, 466] on span at bounding box center [274, 467] width 13 height 13
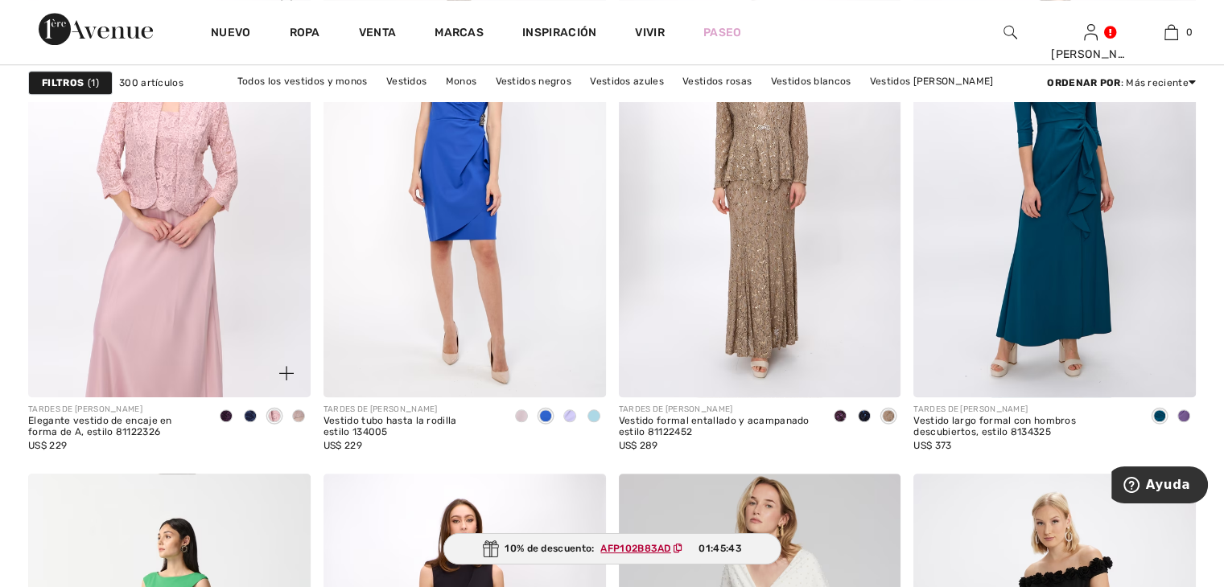
scroll to position [1368, 0]
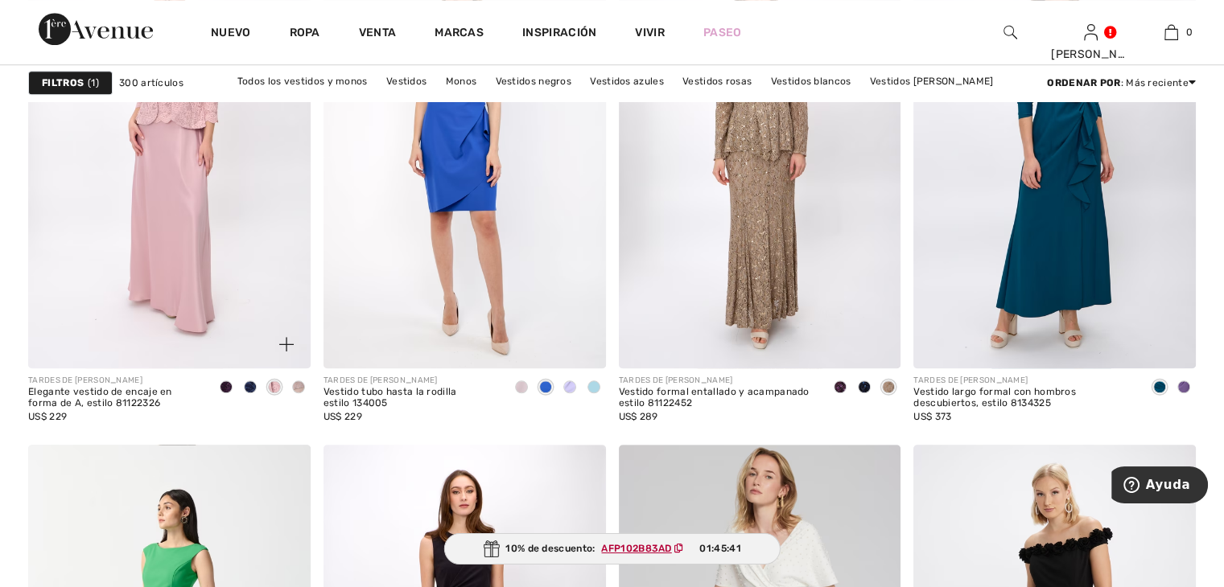
click at [303, 384] on span at bounding box center [298, 387] width 13 height 13
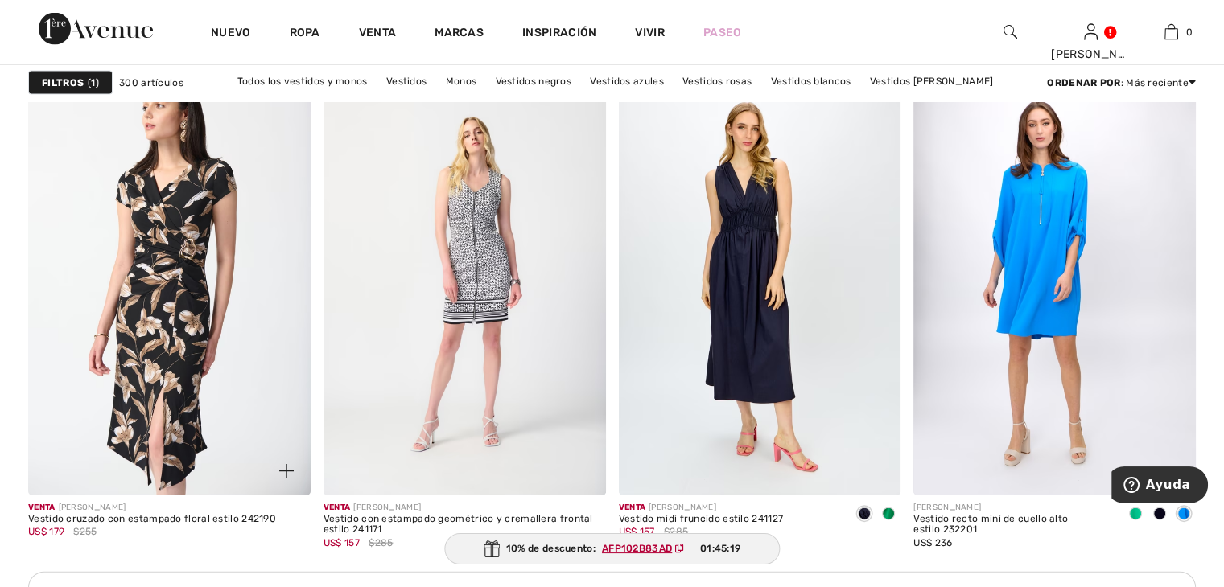
scroll to position [3459, 0]
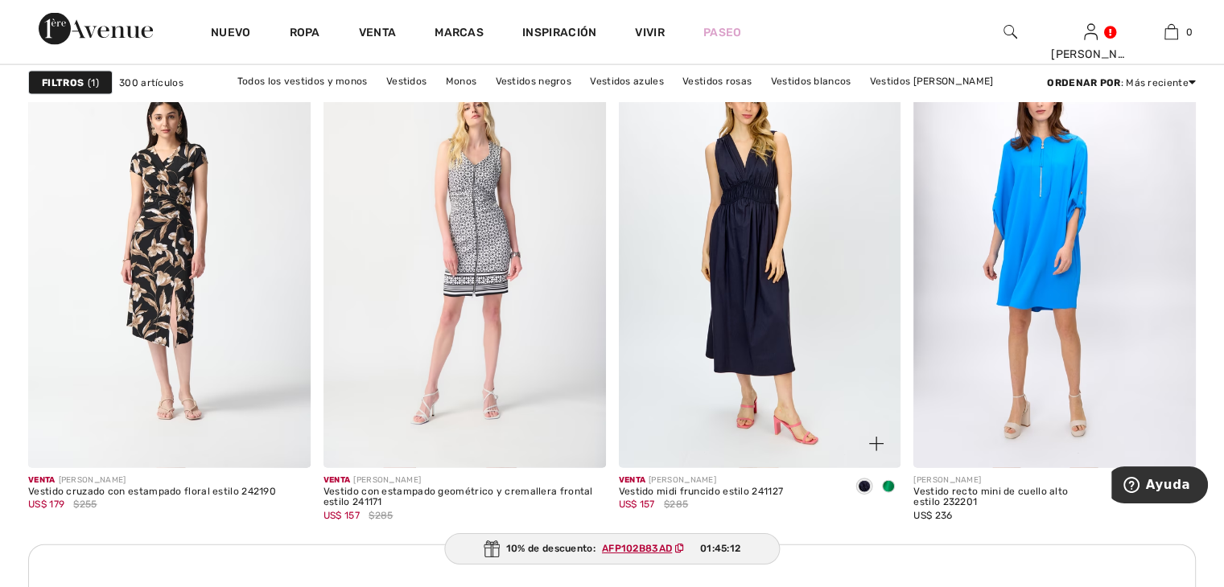
click at [893, 479] on div at bounding box center [888, 488] width 24 height 27
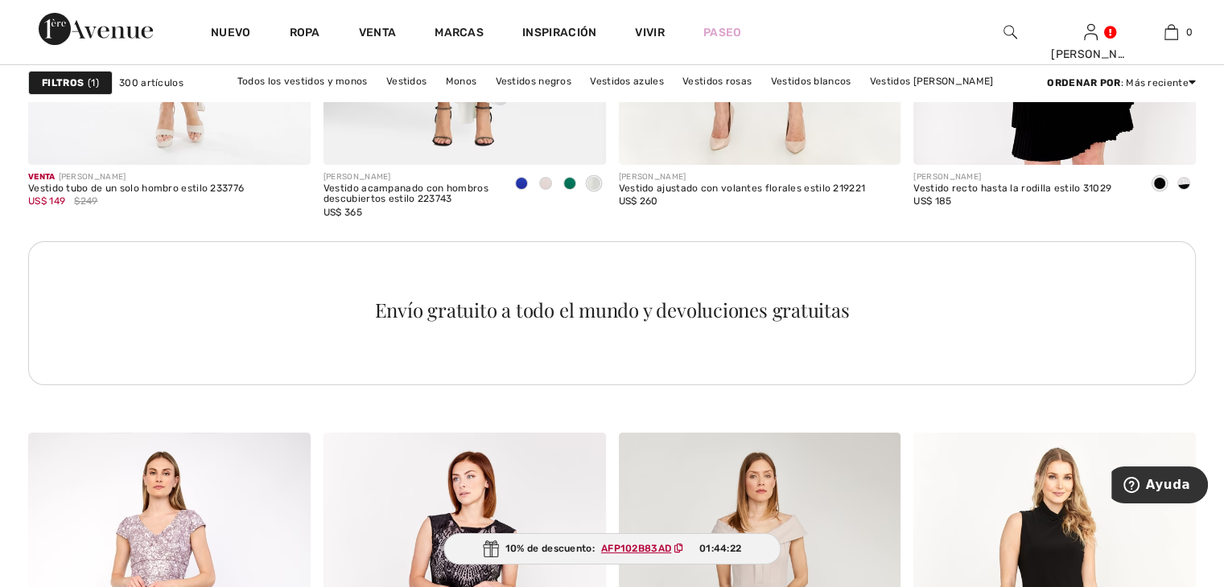
scroll to position [5712, 0]
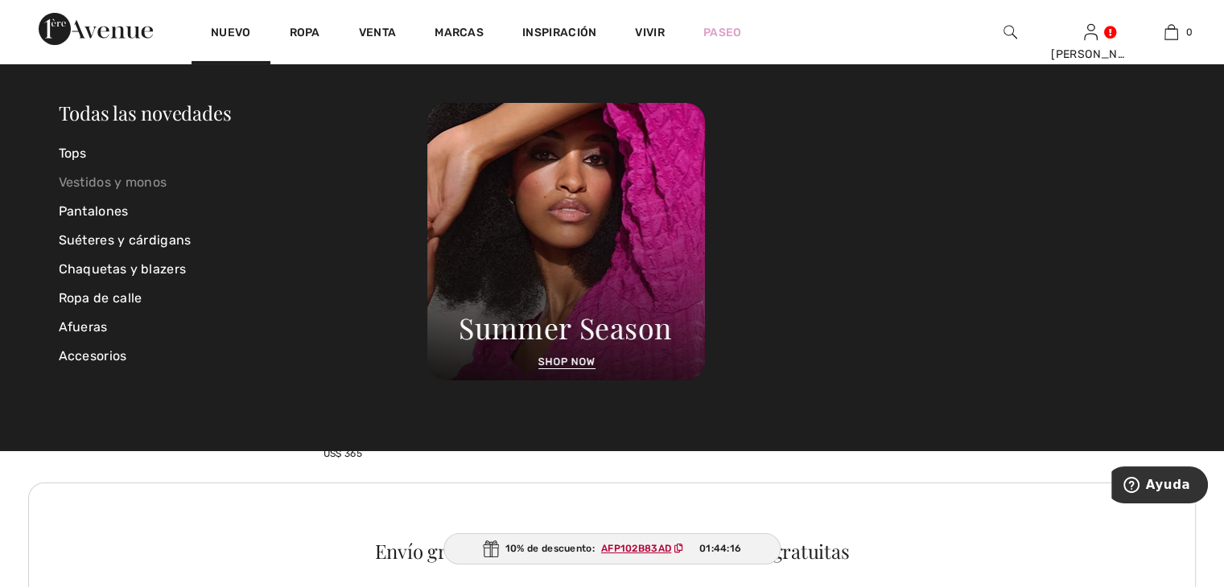
click at [128, 180] on font "Vestidos y monos" at bounding box center [113, 182] width 109 height 15
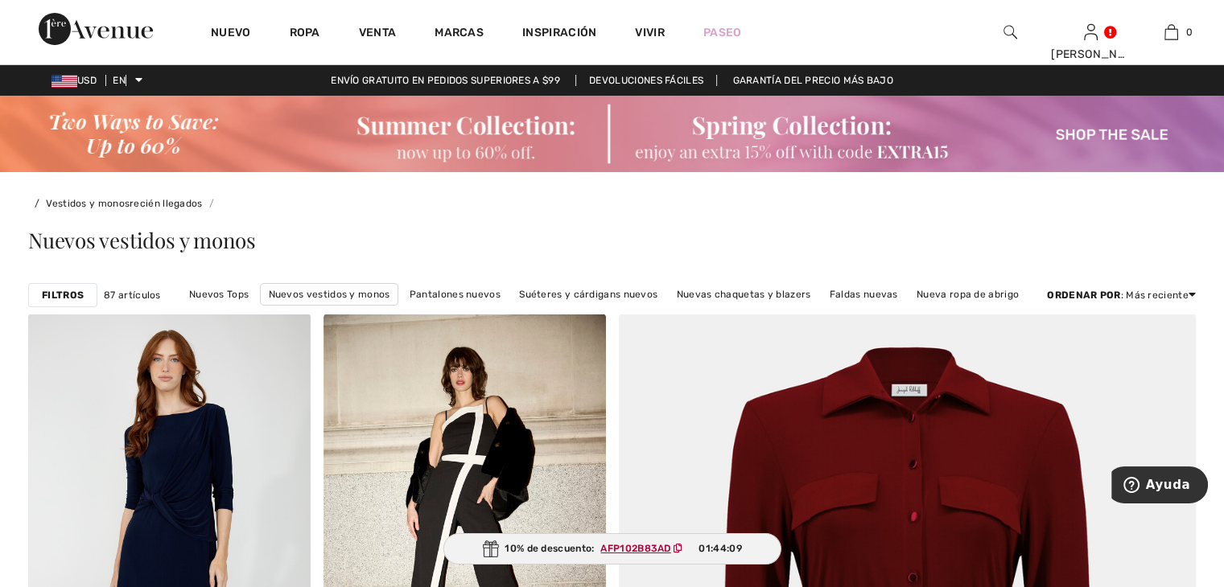
click at [67, 293] on font "Filtros" at bounding box center [63, 295] width 42 height 11
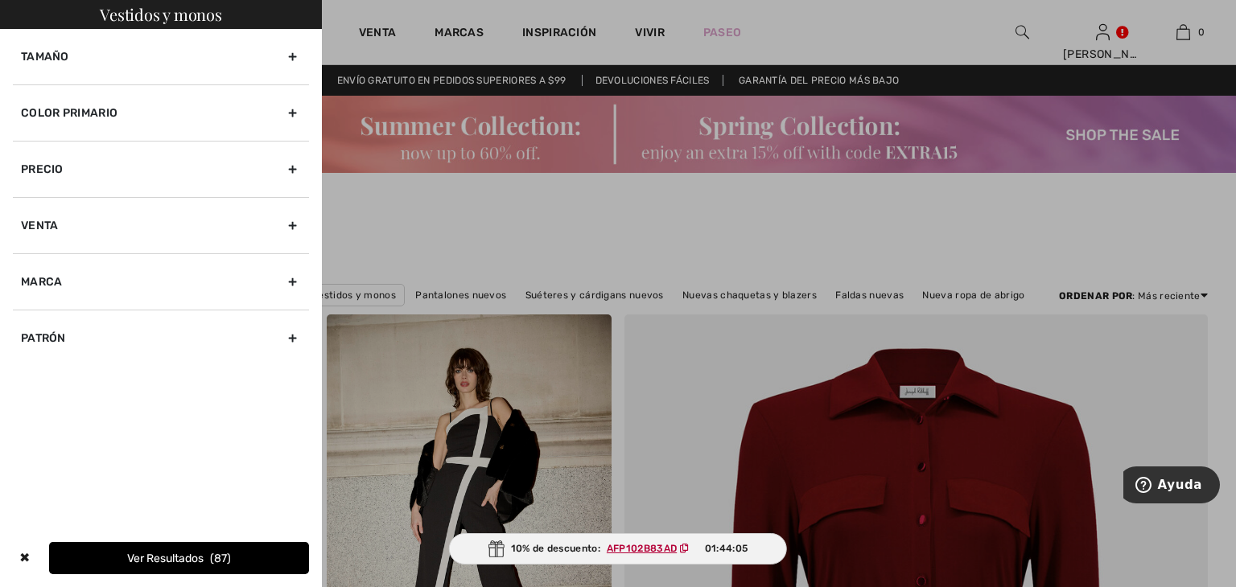
click at [290, 52] on div "Tamaño" at bounding box center [161, 57] width 296 height 56
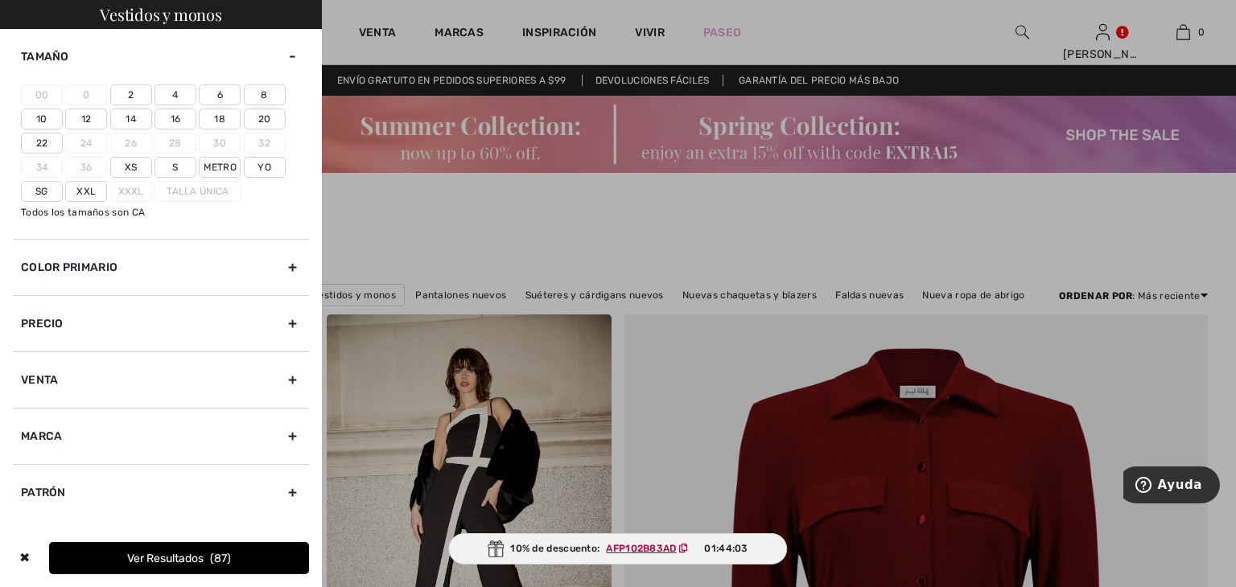
click at [219, 117] on font "18" at bounding box center [219, 118] width 11 height 11
click at [0, 0] on input"] "18" at bounding box center [0, 0] width 0 height 0
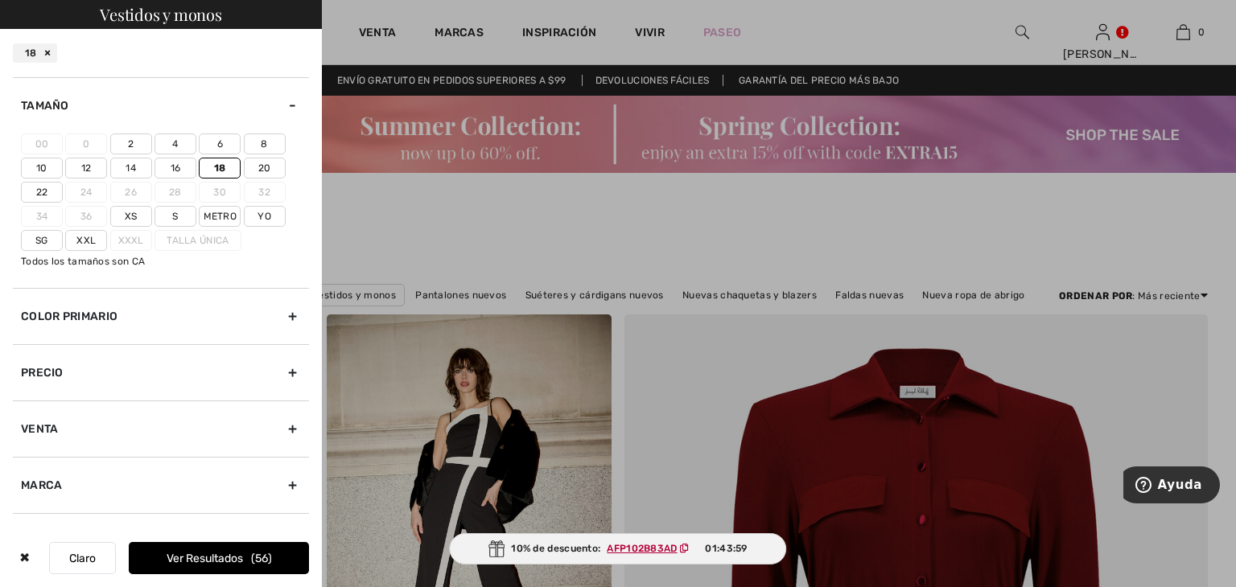
click at [200, 556] on font "Ver resultados" at bounding box center [205, 559] width 76 height 14
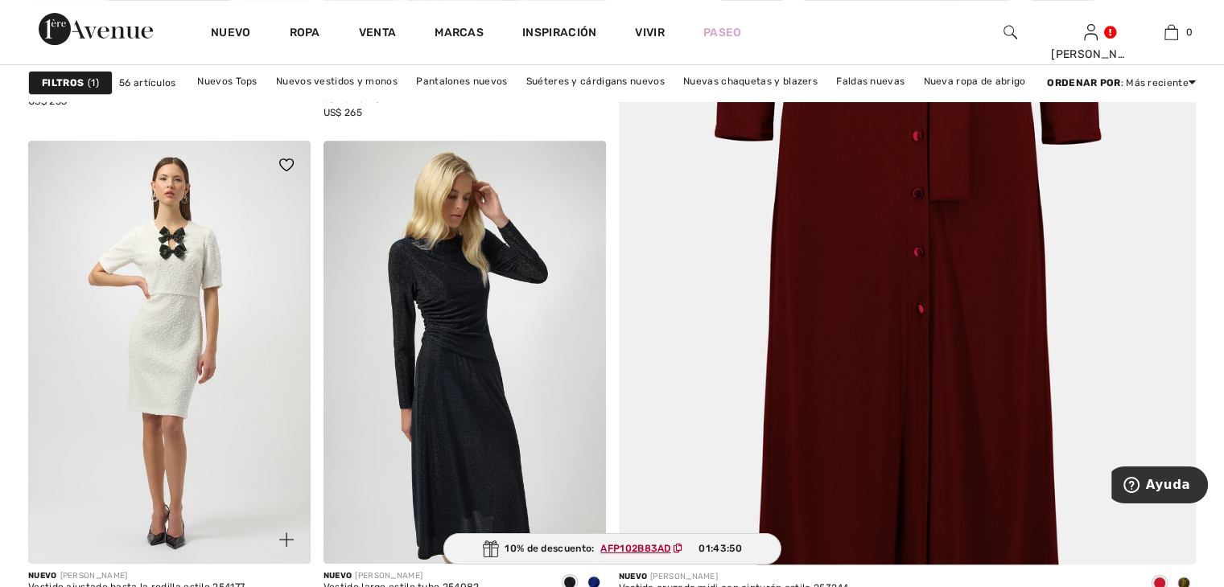
scroll to position [644, 0]
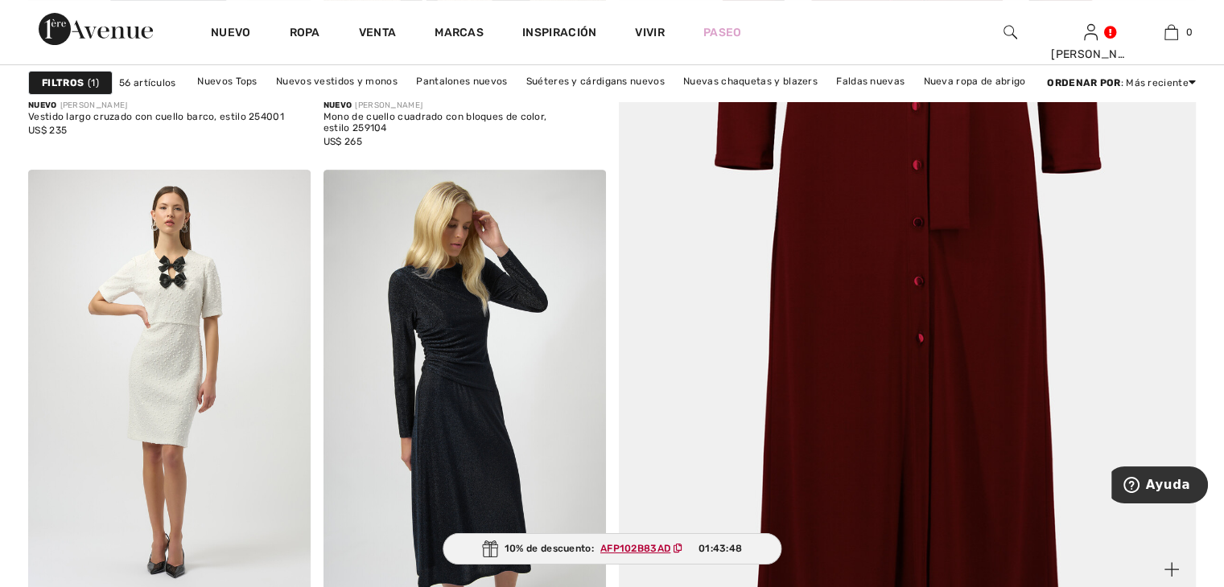
click at [910, 286] on img at bounding box center [907, 189] width 693 height 1039
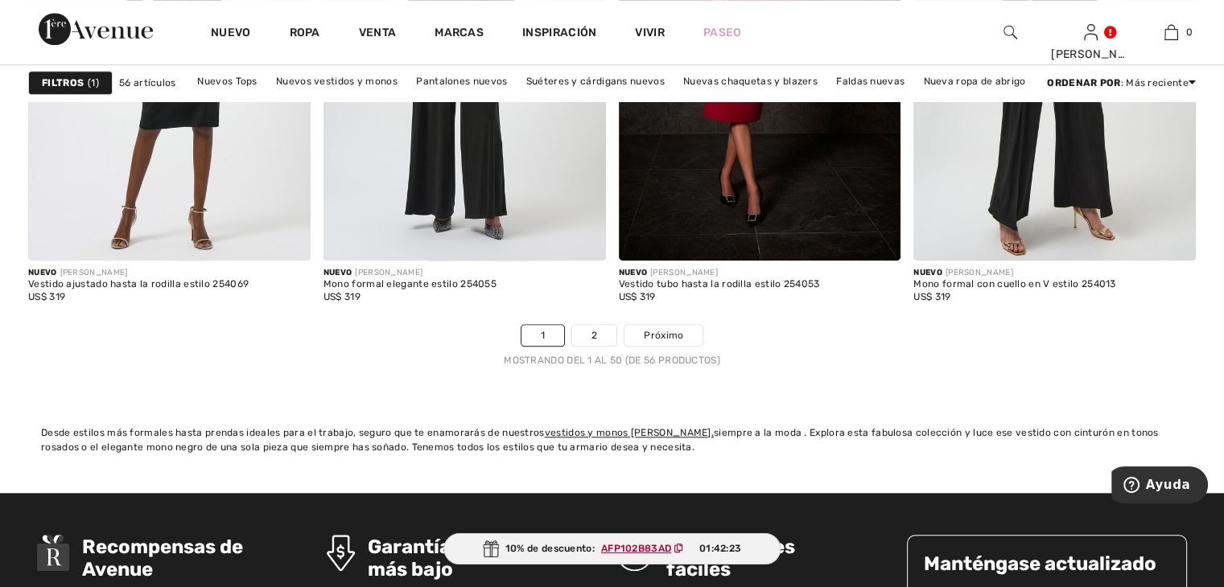
scroll to position [7482, 0]
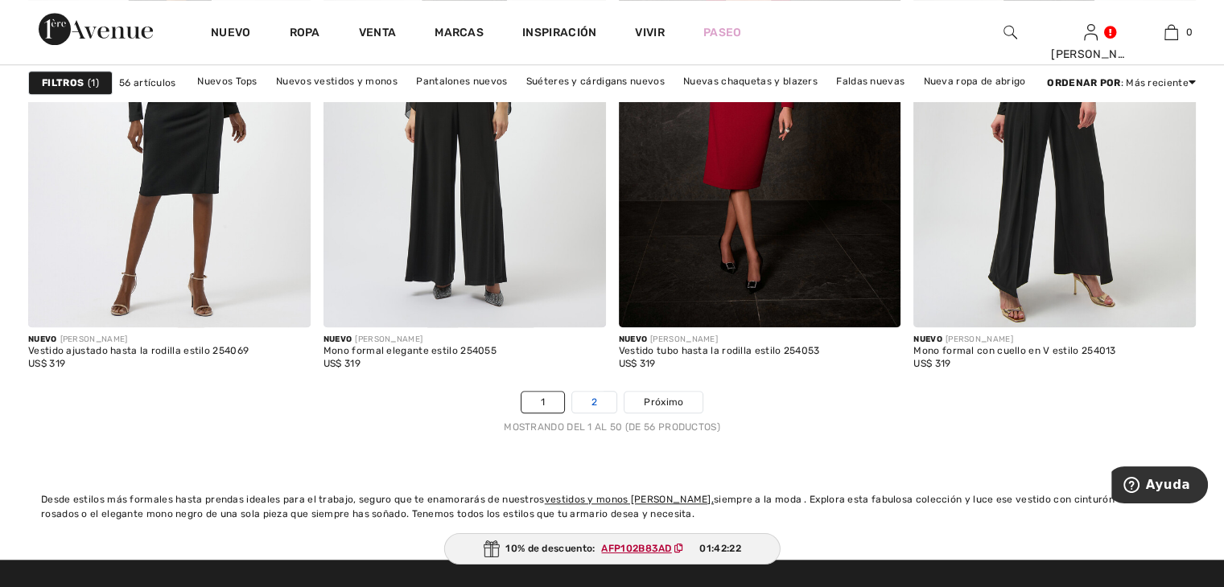
click at [593, 397] on font "2" at bounding box center [594, 402] width 6 height 11
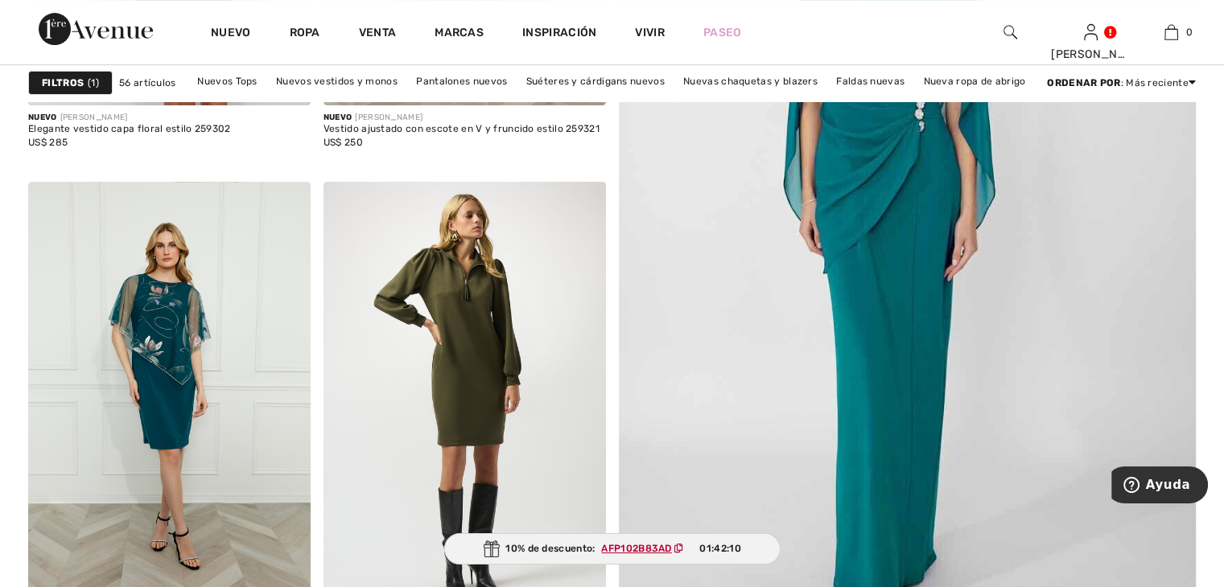
scroll to position [563, 0]
